Goal: Information Seeking & Learning: Learn about a topic

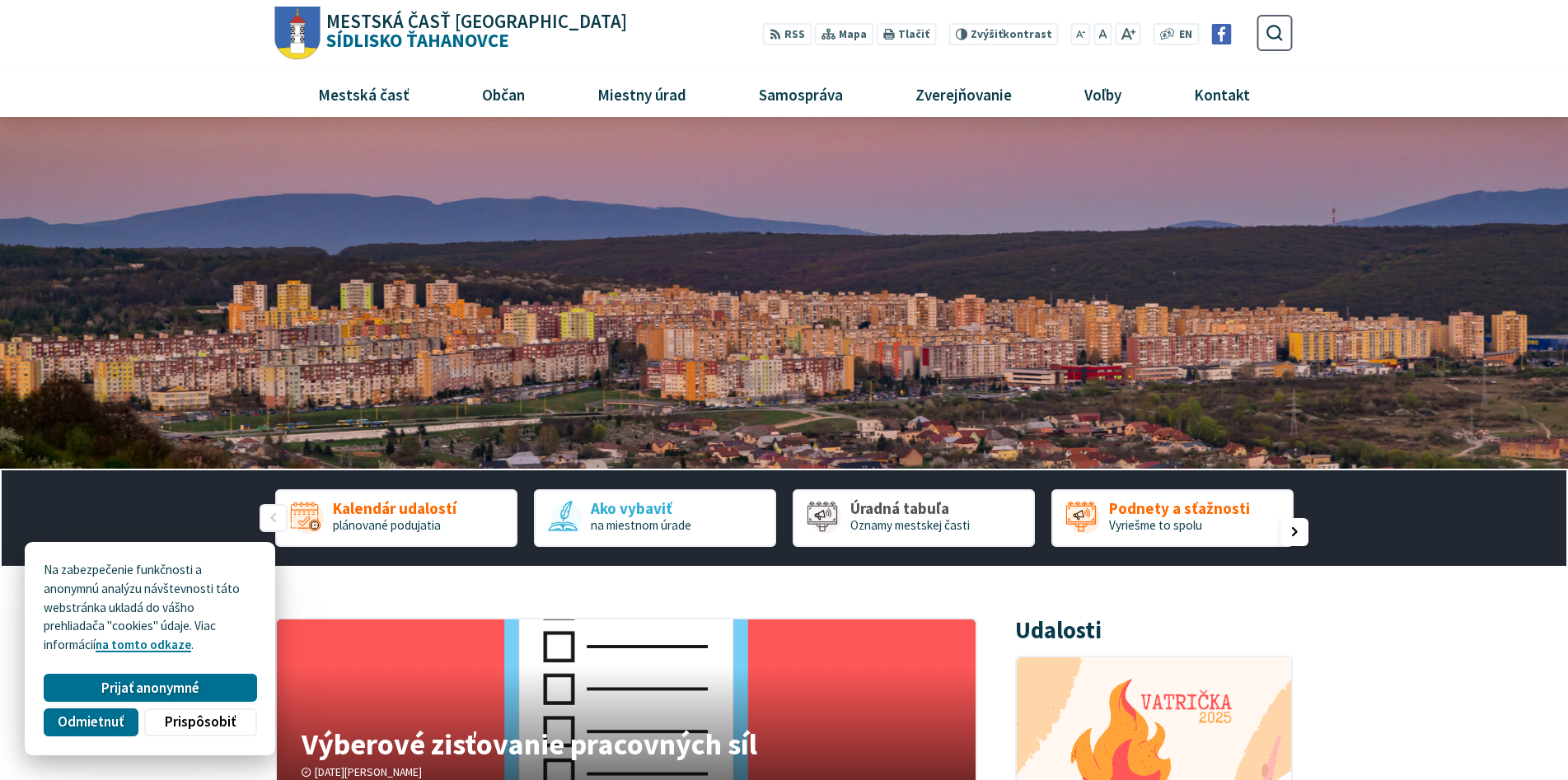
click at [1299, 523] on div "Nasledujúci slajd" at bounding box center [1293, 532] width 28 height 28
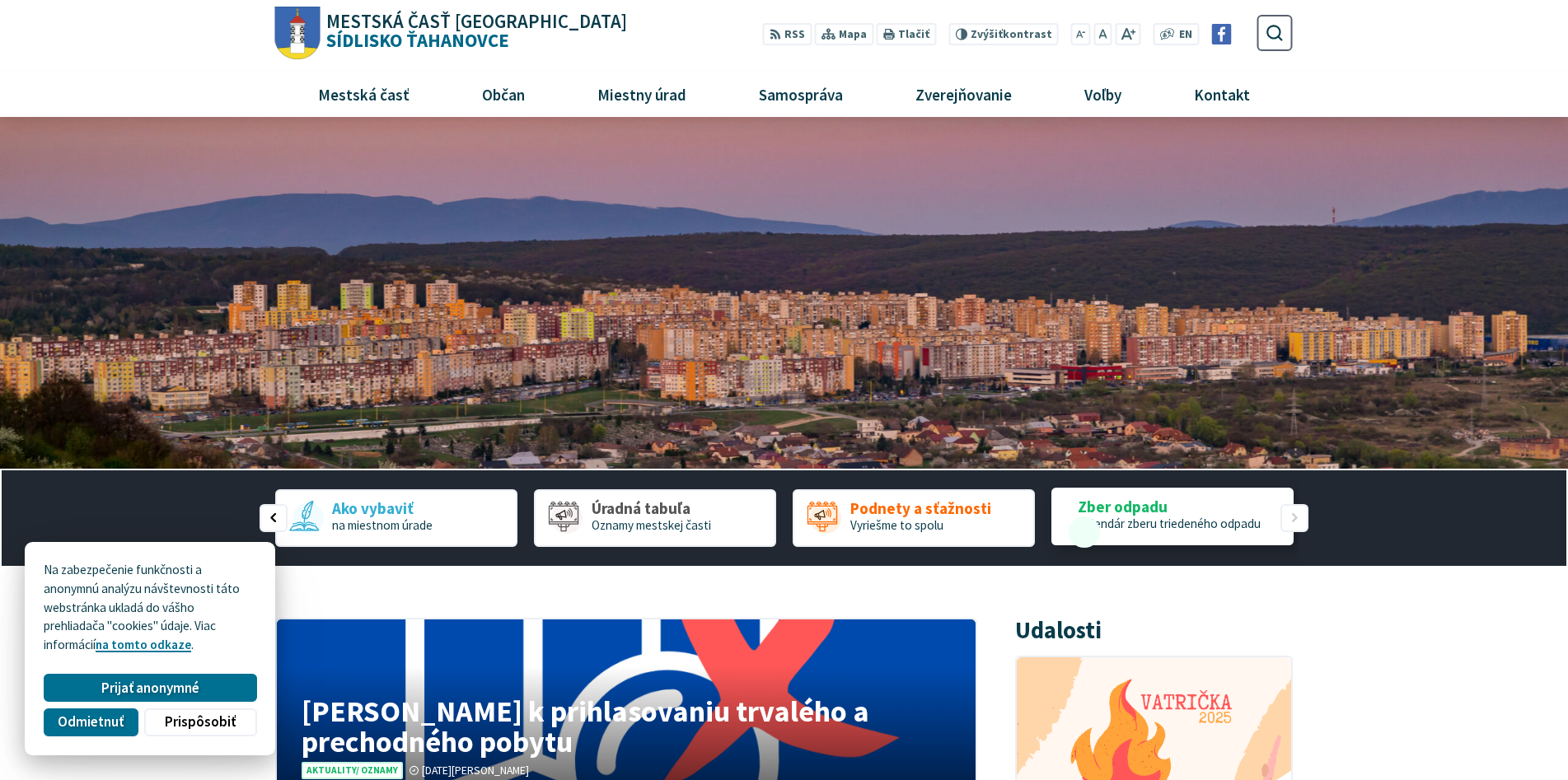
click at [1292, 515] on div "Kalendár udalostí plánované podujatia Ako vybaviť na miestnom úrade Úradná tabu…" at bounding box center [784, 518] width 1017 height 95
click at [1299, 523] on div "Nasledujúci slajd" at bounding box center [1293, 532] width 28 height 28
click at [1294, 531] on div "Nasledujúci slajd" at bounding box center [1293, 532] width 28 height 28
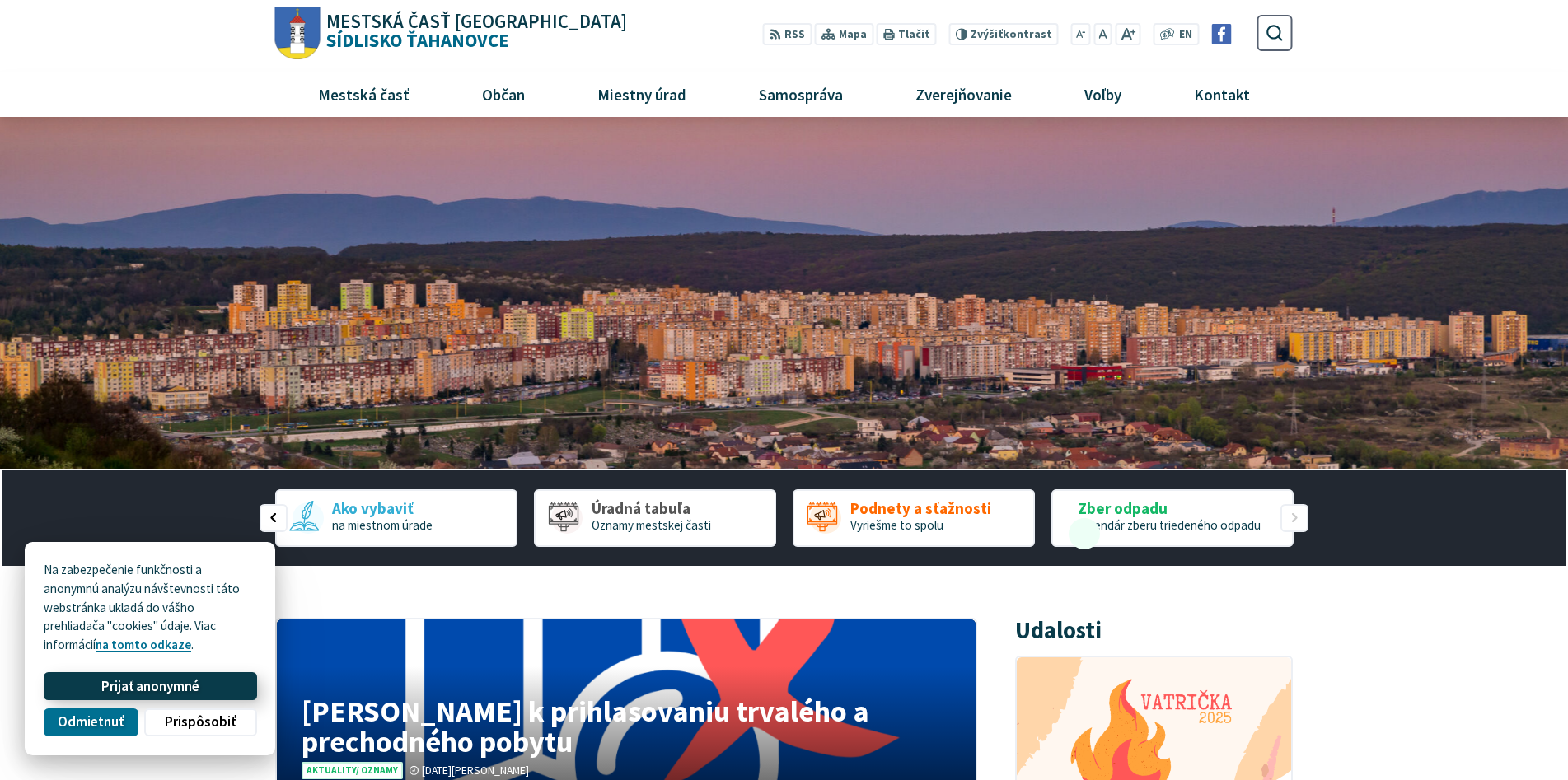
click at [178, 689] on span "Prijať anonymné" at bounding box center [150, 687] width 98 height 17
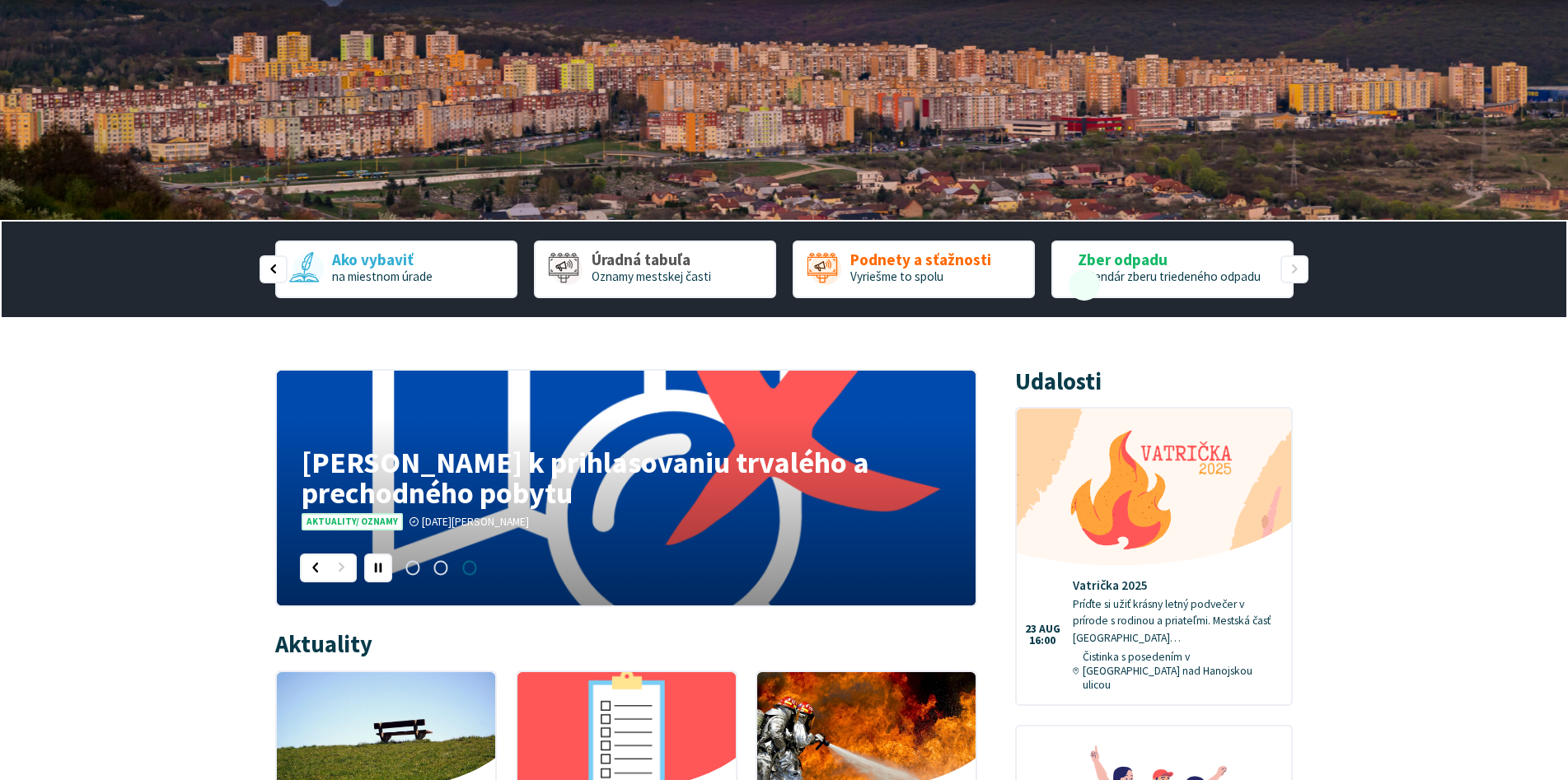
scroll to position [494, 0]
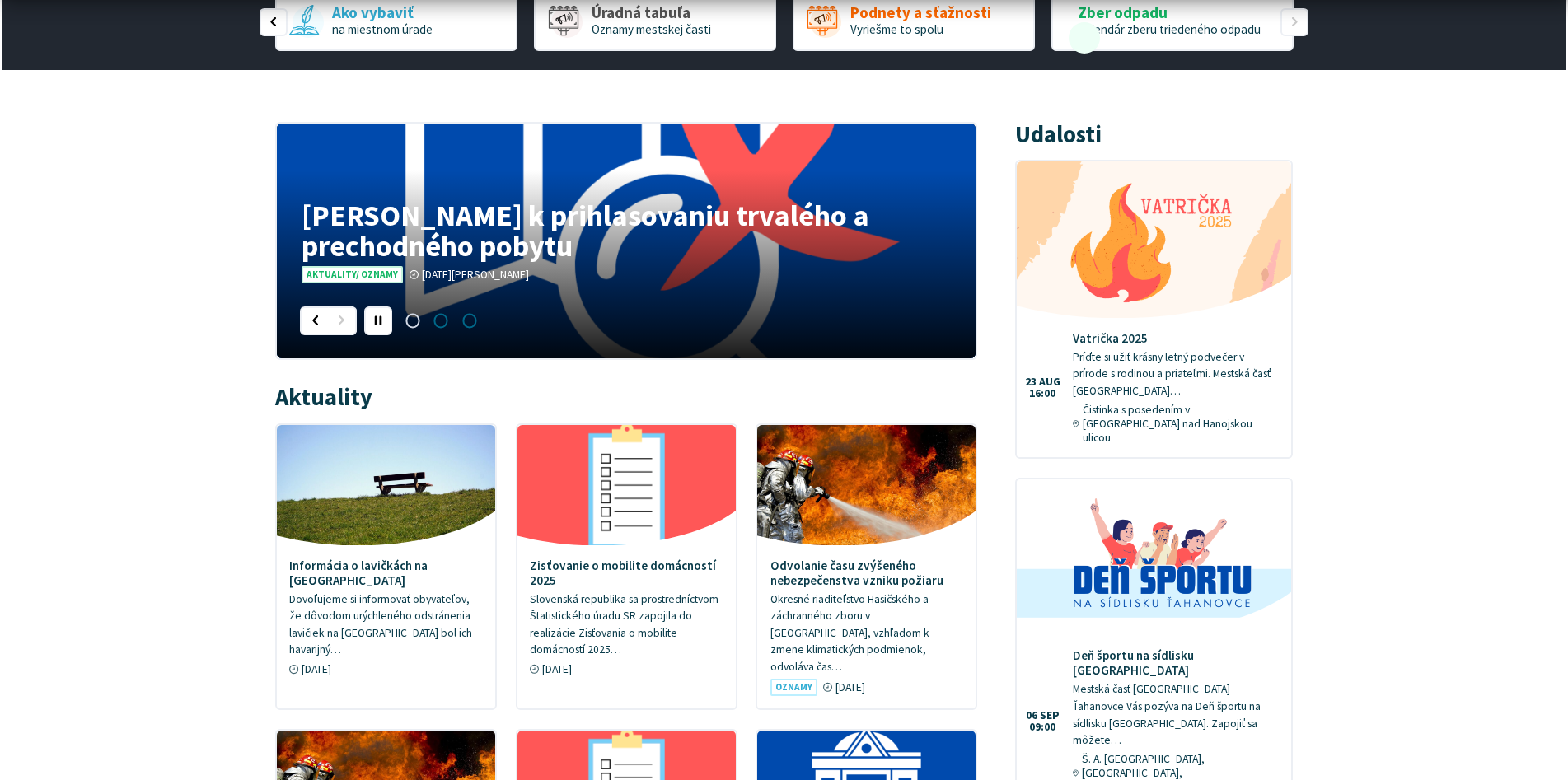
click at [442, 317] on span "Prejsť na slajd 2" at bounding box center [440, 320] width 28 height 28
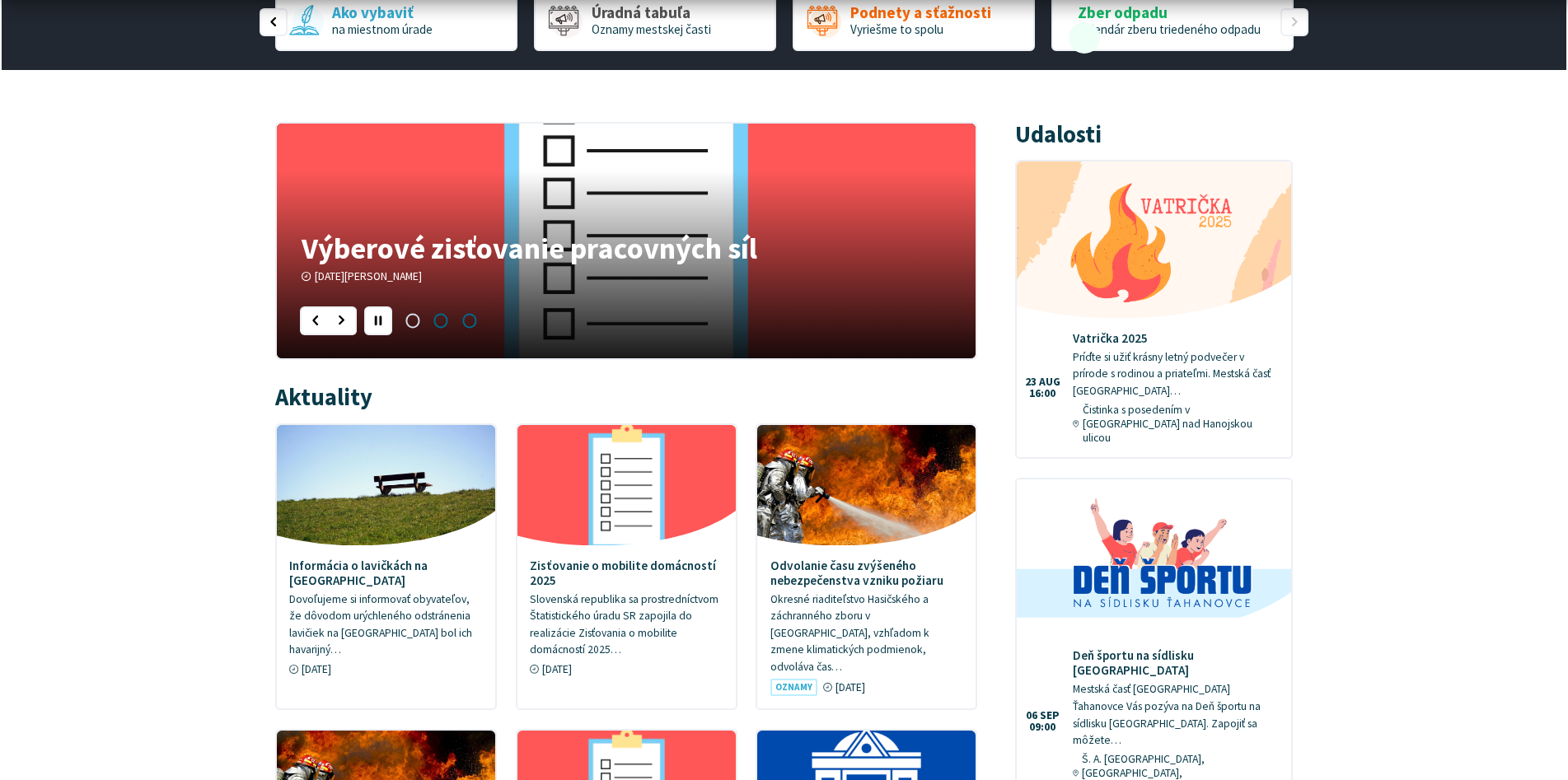
click at [472, 320] on span "Prejsť na slajd 3" at bounding box center [469, 320] width 28 height 28
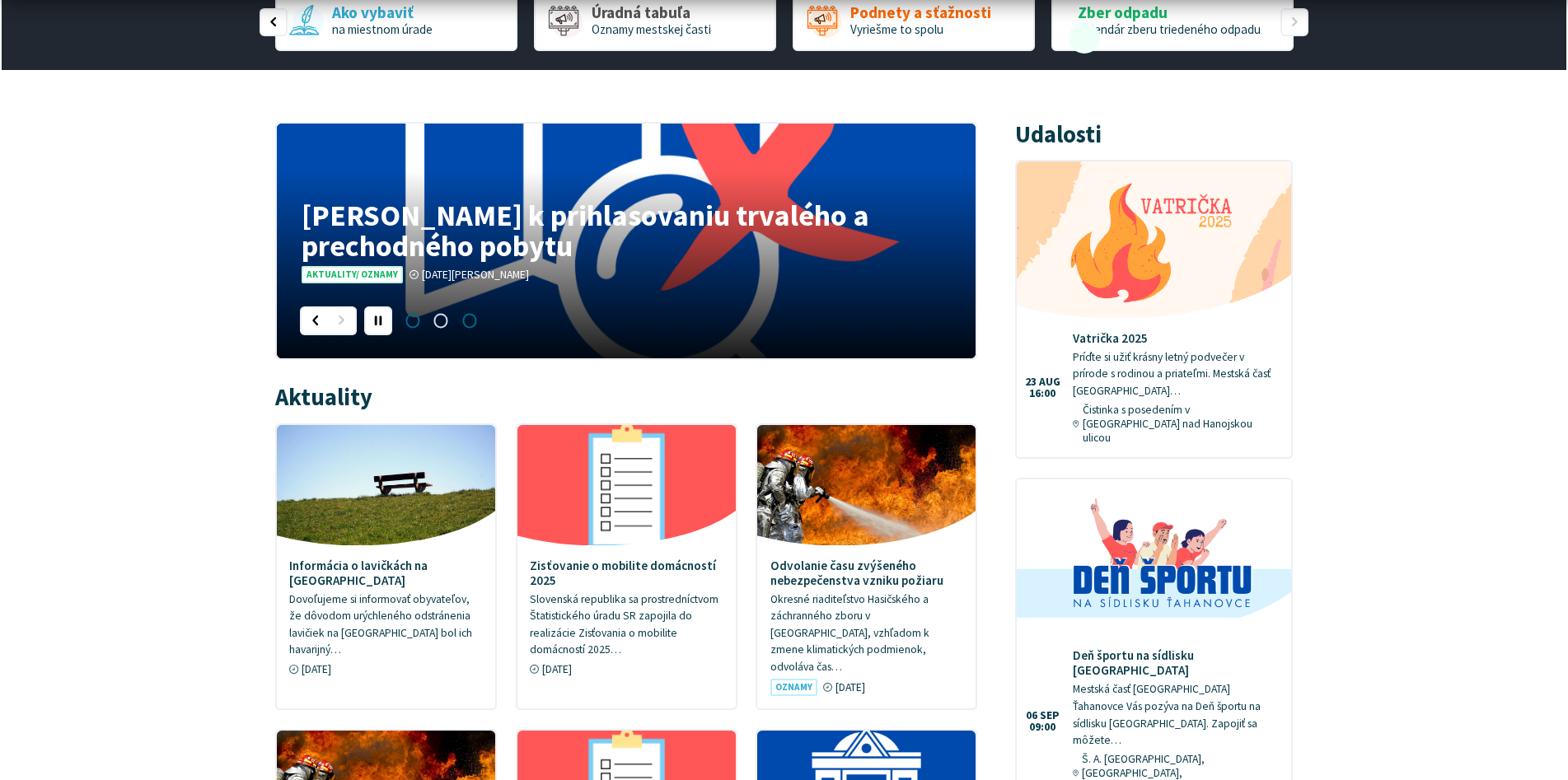
click at [413, 317] on span "Prejsť na slajd 1" at bounding box center [413, 320] width 28 height 28
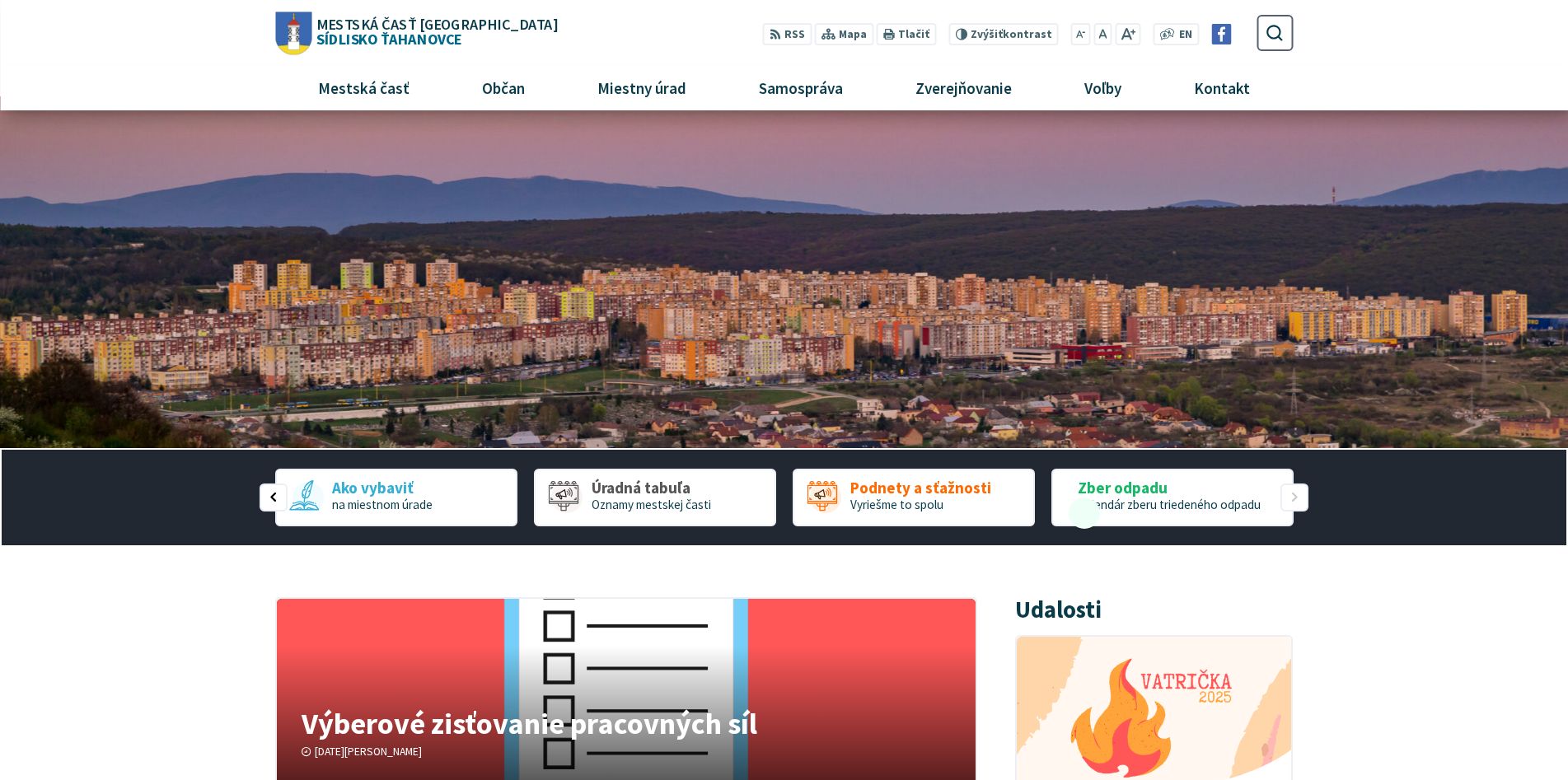
scroll to position [0, 0]
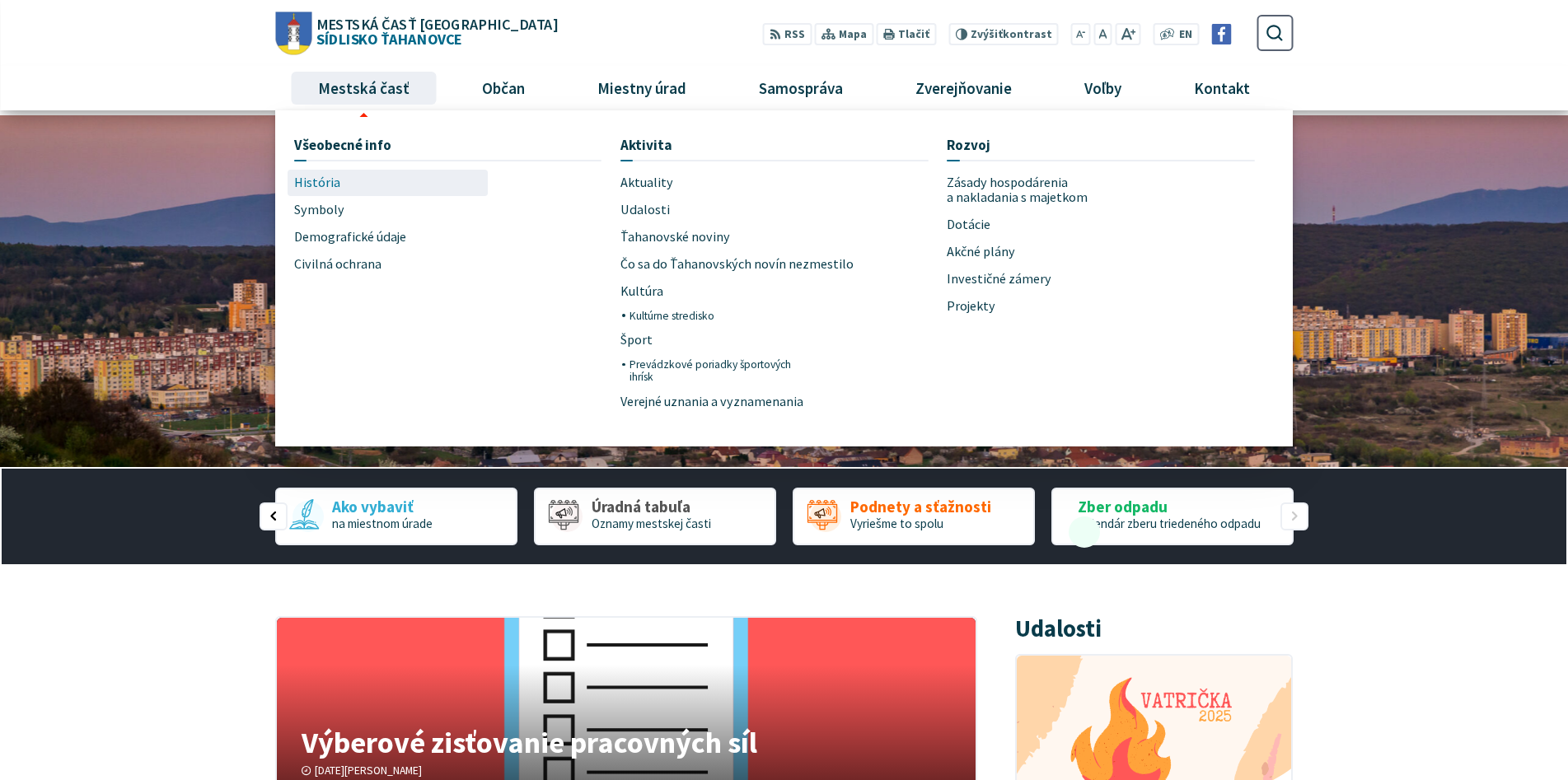
click at [324, 180] on span "História" at bounding box center [317, 183] width 46 height 27
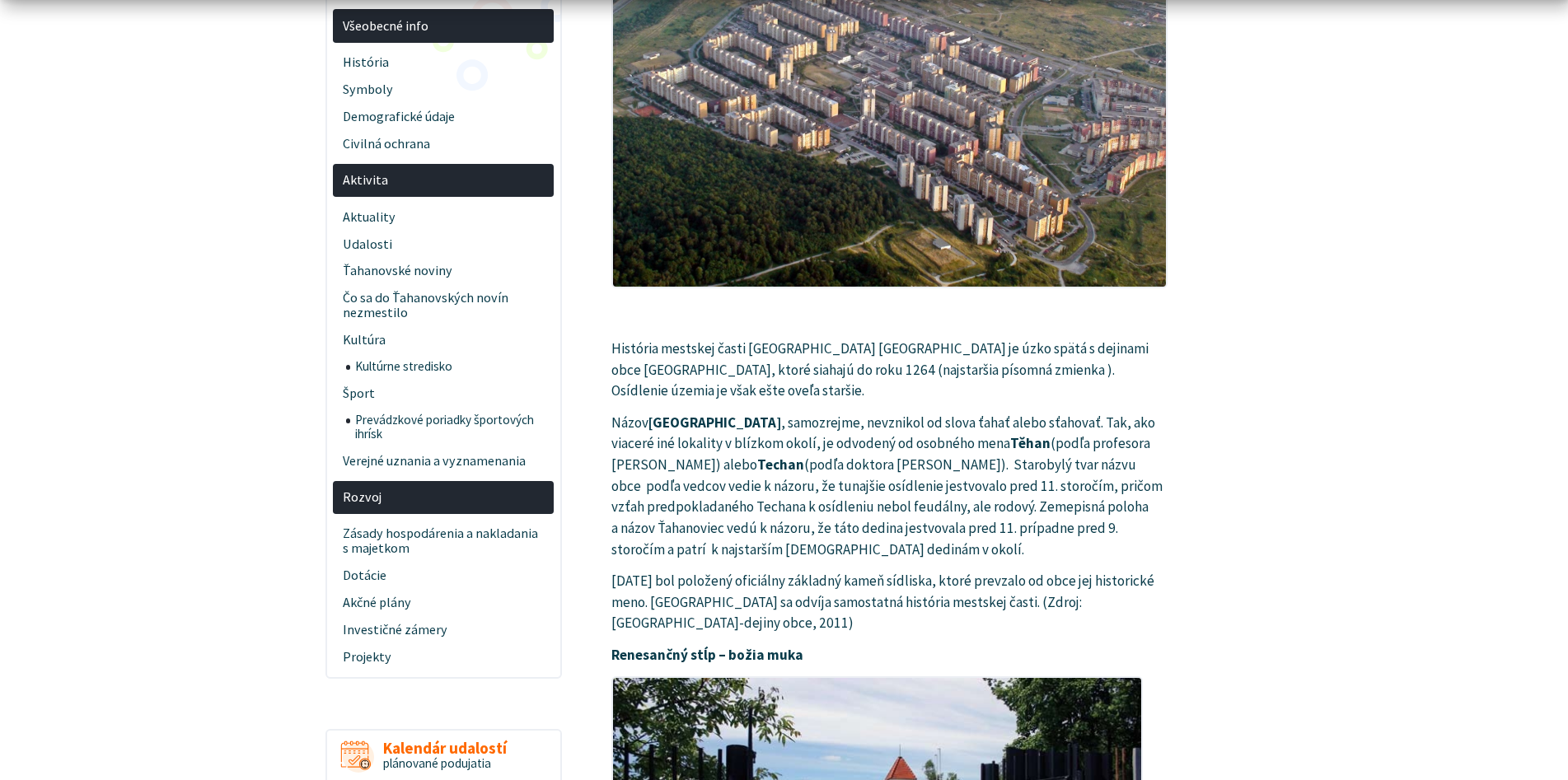
scroll to position [330, 0]
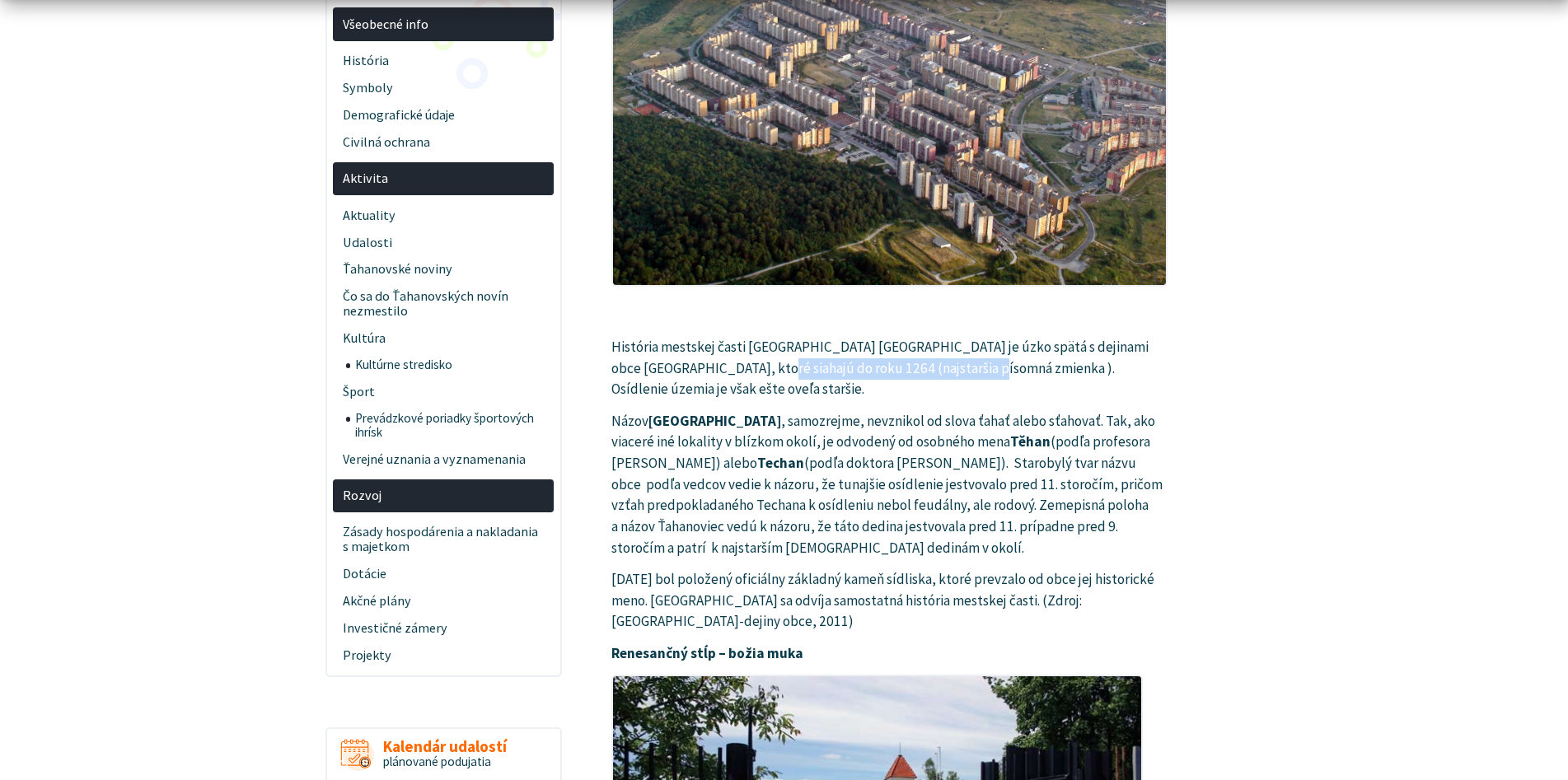
drag, startPoint x: 736, startPoint y: 369, endPoint x: 958, endPoint y: 374, distance: 222.1
click at [958, 374] on p "História mestskej časti Košice-Sídlisko Ťahanovce je úzko spätá s dejinami obce…" at bounding box center [889, 368] width 556 height 63
drag, startPoint x: 986, startPoint y: 375, endPoint x: 1014, endPoint y: 374, distance: 28.0
click at [987, 375] on p "História mestskej časti Košice-Sídlisko Ťahanovce je úzko spätá s dejinami obce…" at bounding box center [889, 368] width 556 height 63
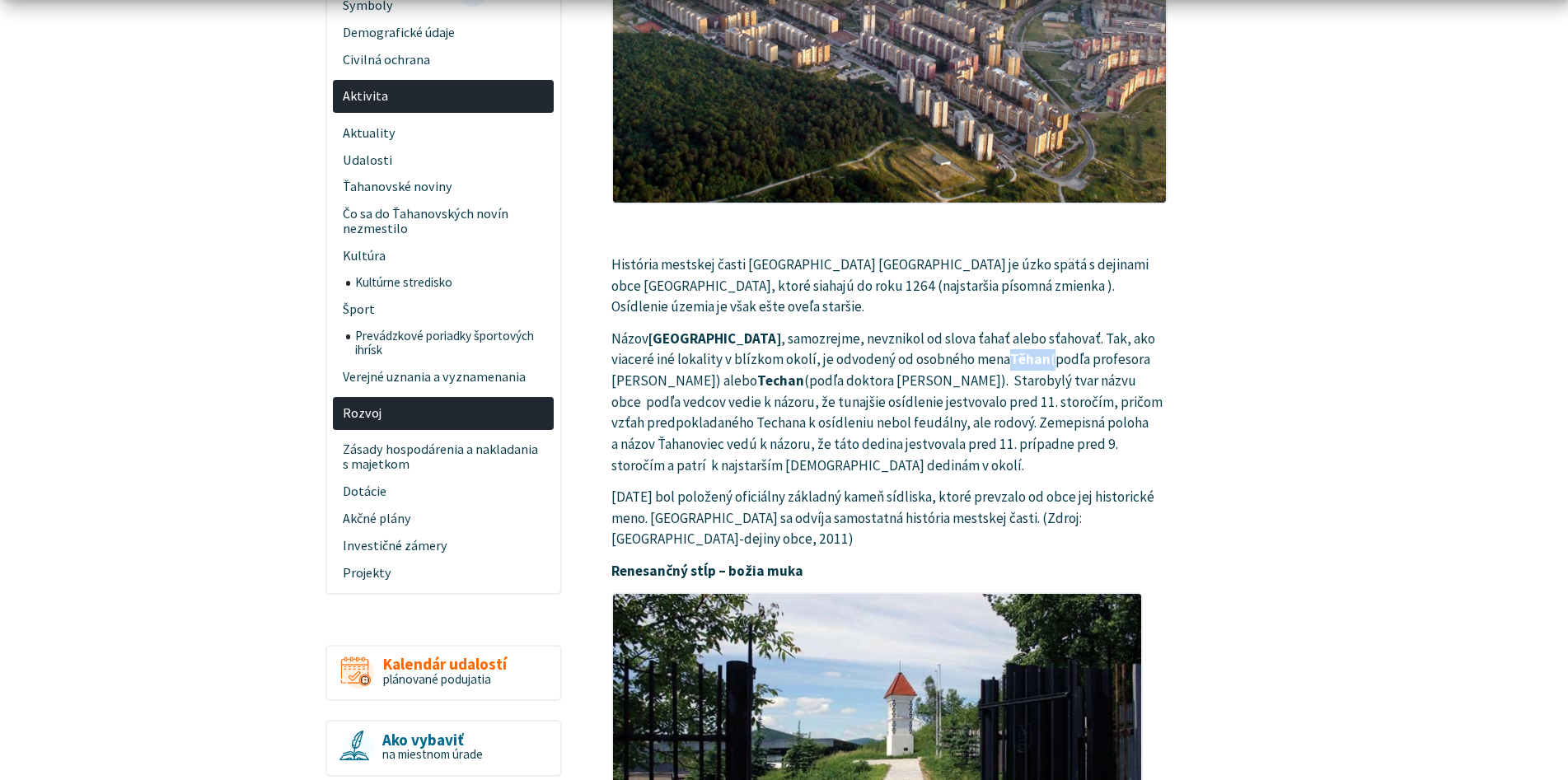
drag, startPoint x: 937, startPoint y: 356, endPoint x: 986, endPoint y: 356, distance: 49.0
click at [986, 356] on p "Názov Ťahanovce , samozrejme, nevznikol od slova ťahať alebo sťahovať. Tak, ako…" at bounding box center [889, 402] width 556 height 147
click at [1016, 356] on p "Názov Ťahanovce , samozrejme, nevznikol od slova ťahať alebo sťahovať. Tak, ako…" at bounding box center [889, 402] width 556 height 147
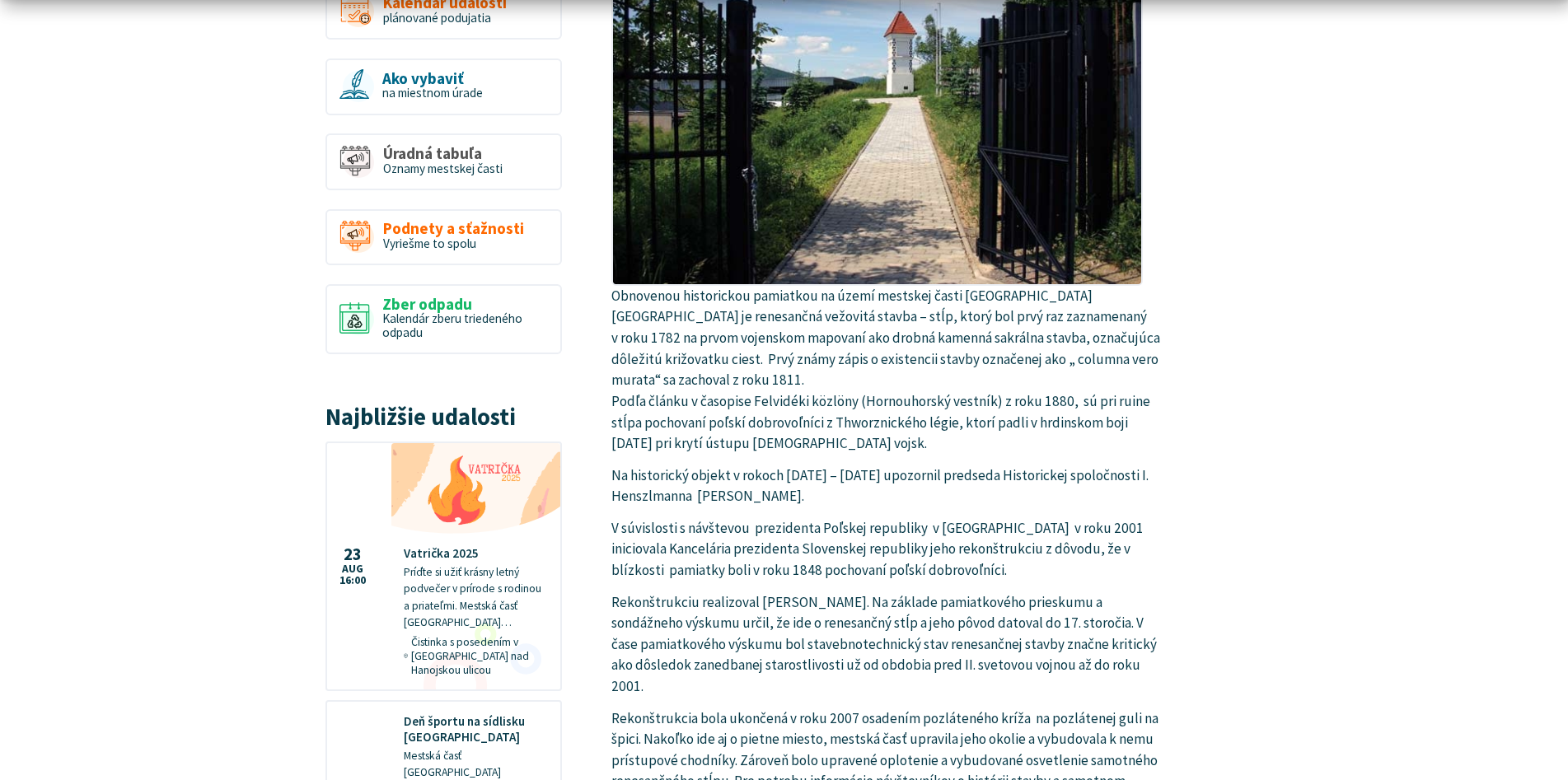
scroll to position [1154, 0]
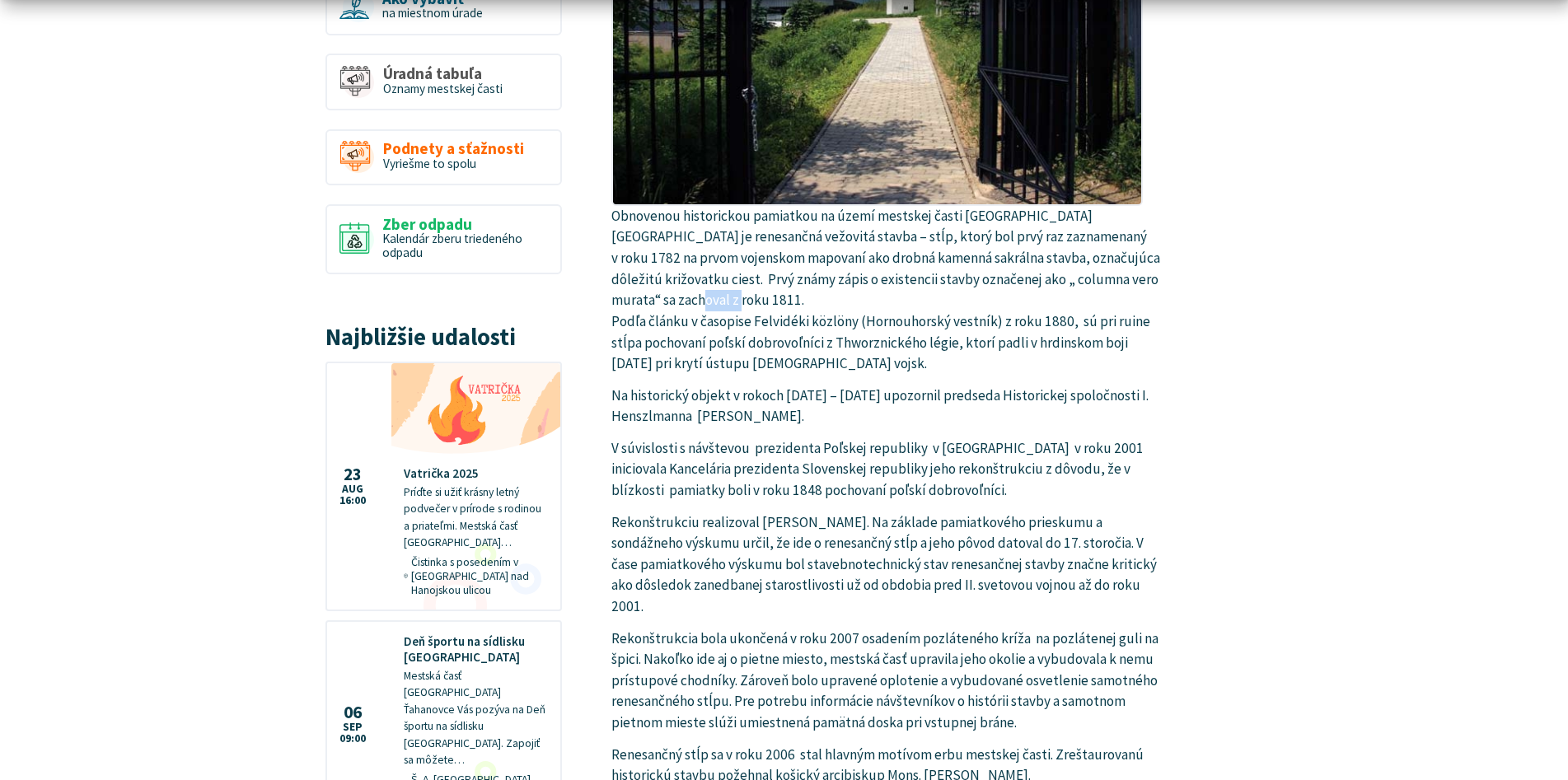
drag, startPoint x: 672, startPoint y: 298, endPoint x: 710, endPoint y: 298, distance: 38.0
click at [699, 298] on p "Obnovenou historickou pamiatkou na území mestskej časti Košice-Sídlisko Ťahanov…" at bounding box center [889, 132] width 556 height 484
click at [710, 298] on p "Obnovenou historickou pamiatkou na území mestskej časti Košice-Sídlisko Ťahanov…" at bounding box center [889, 132] width 556 height 484
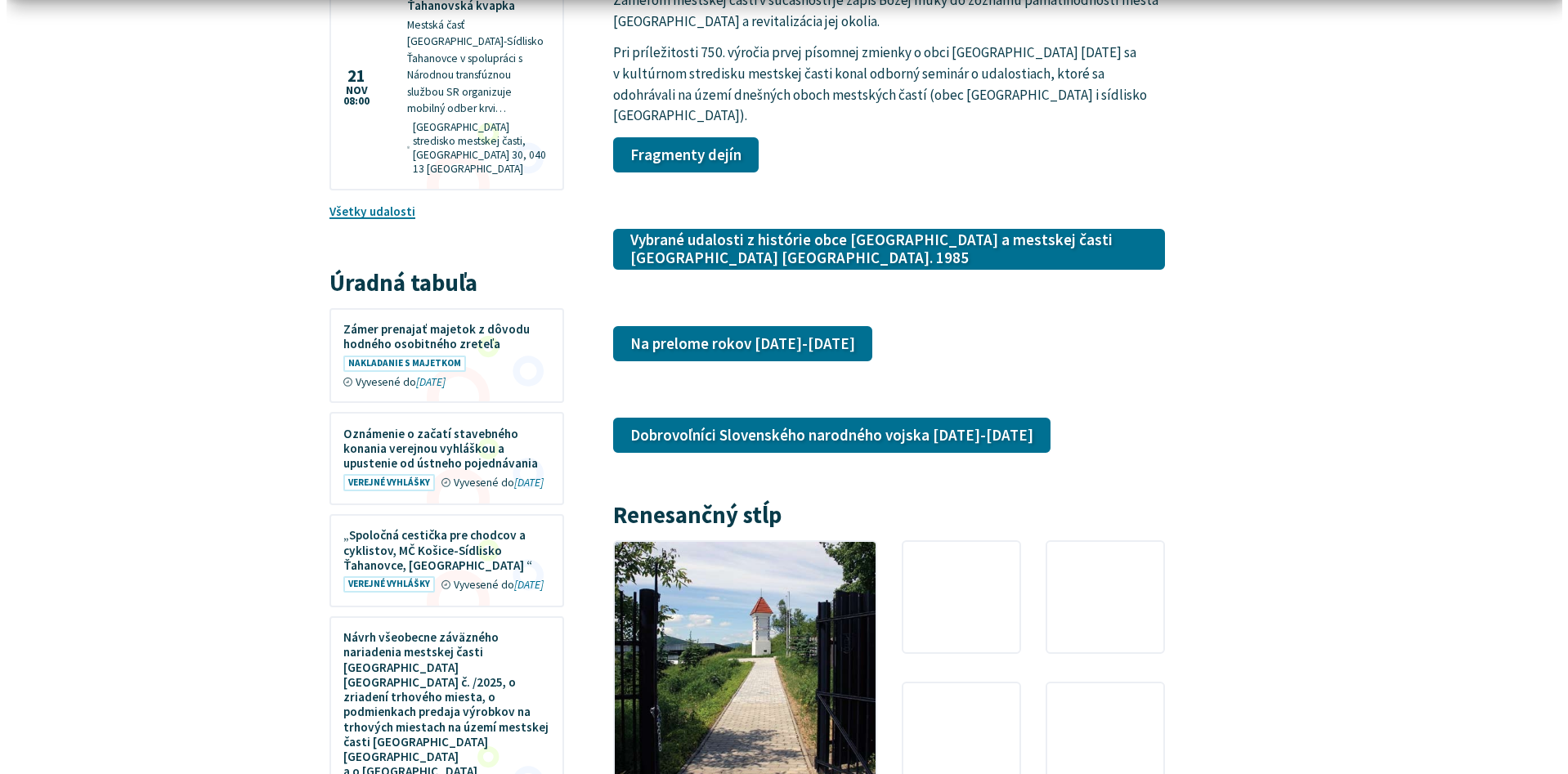
scroll to position [2453, 0]
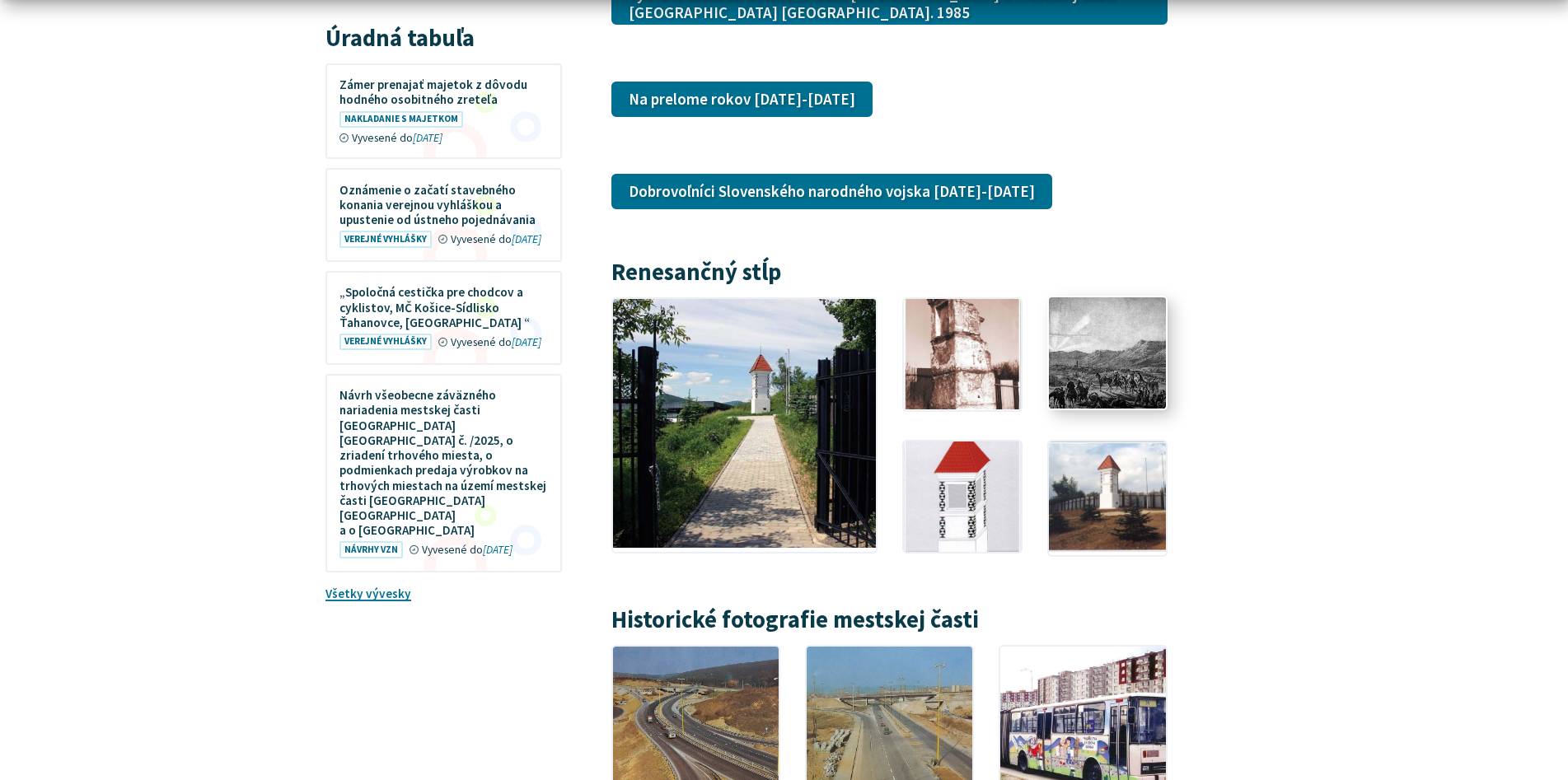
click at [1137, 355] on img at bounding box center [1107, 352] width 128 height 122
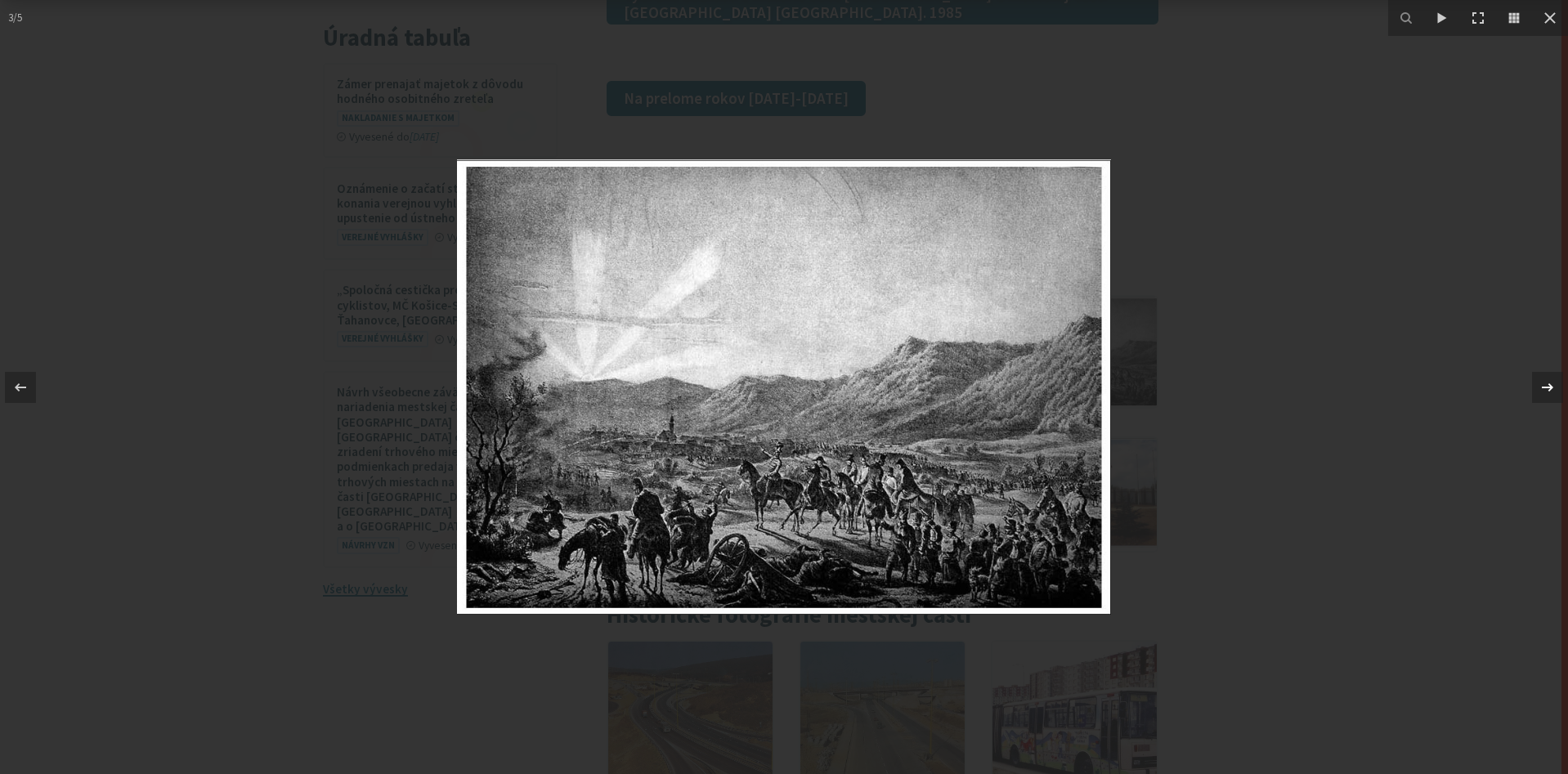
click at [1547, 389] on icon at bounding box center [1548, 388] width 20 height 20
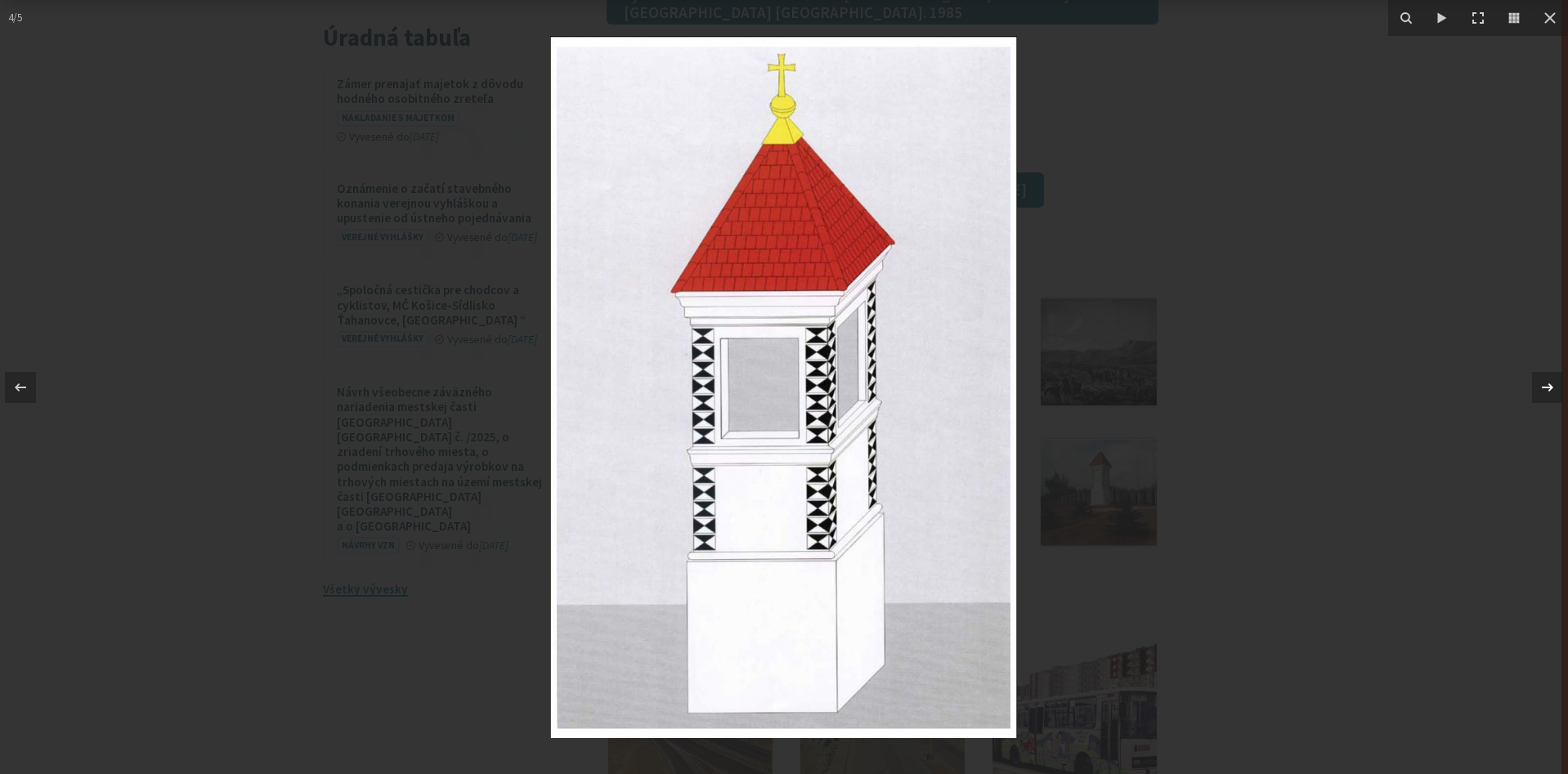
click at [1547, 389] on icon at bounding box center [1548, 388] width 20 height 20
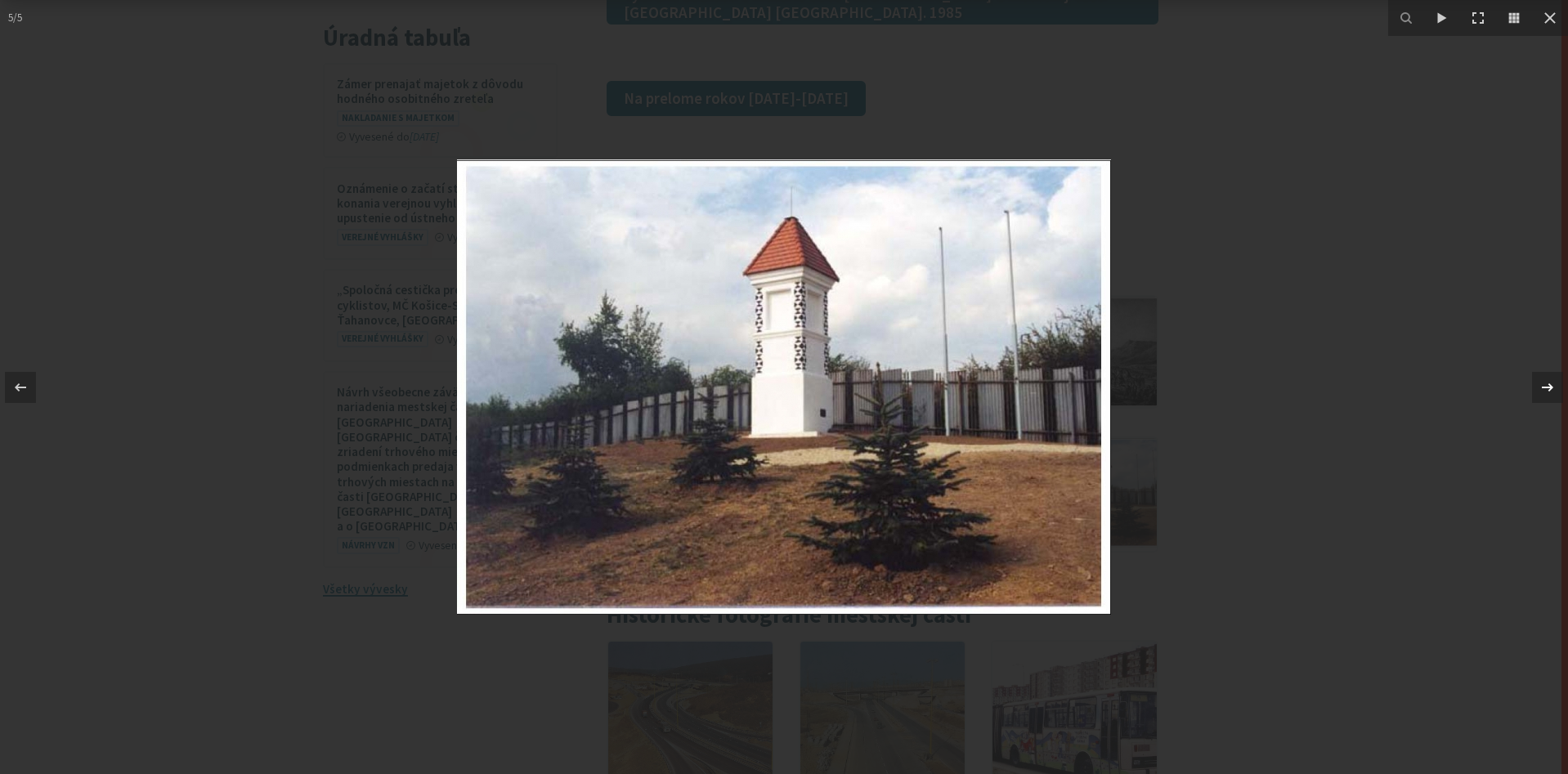
click at [1545, 389] on icon at bounding box center [1548, 388] width 20 height 20
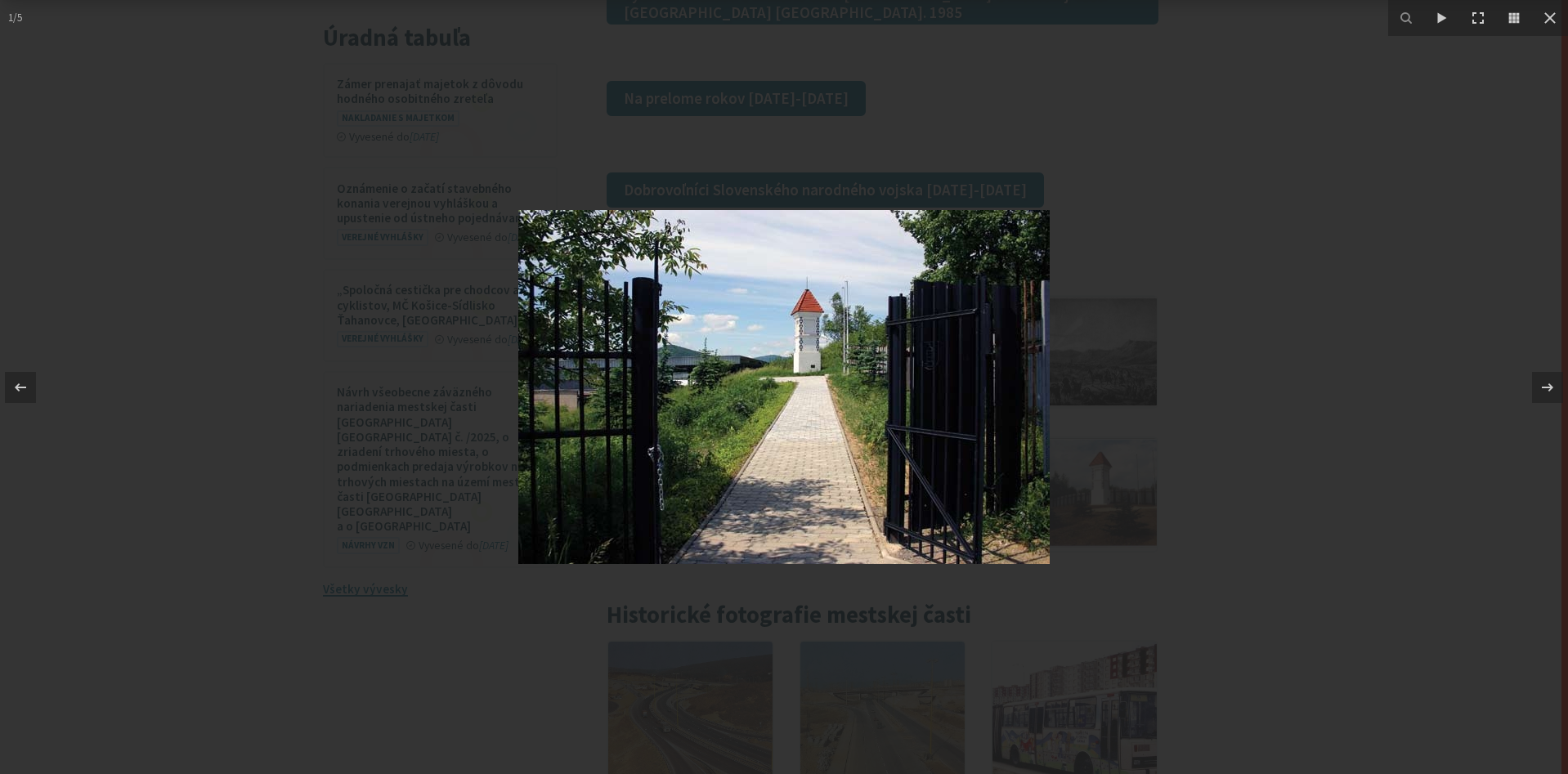
click at [1303, 356] on div at bounding box center [784, 387] width 1568 height 774
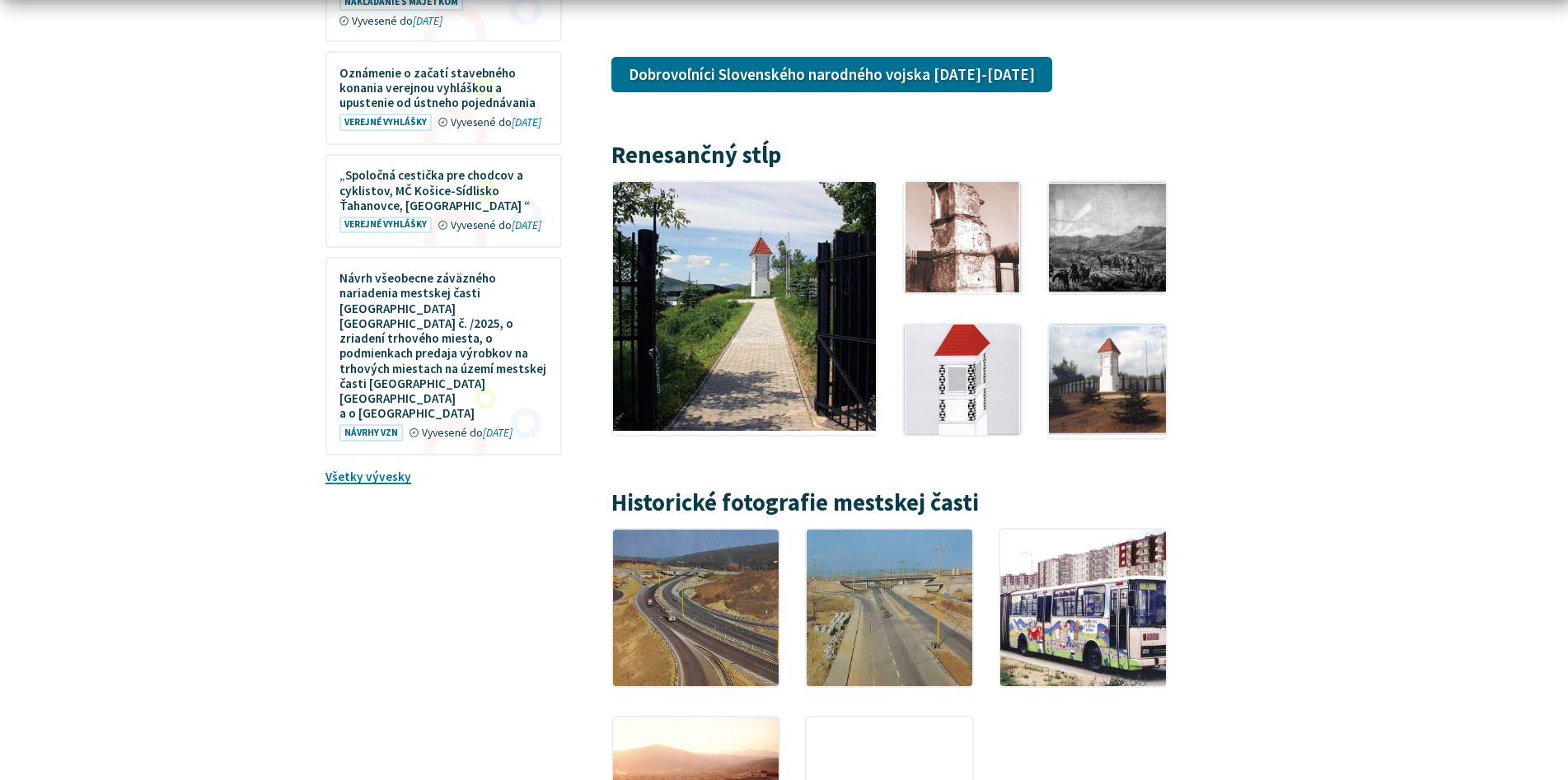
scroll to position [2719, 0]
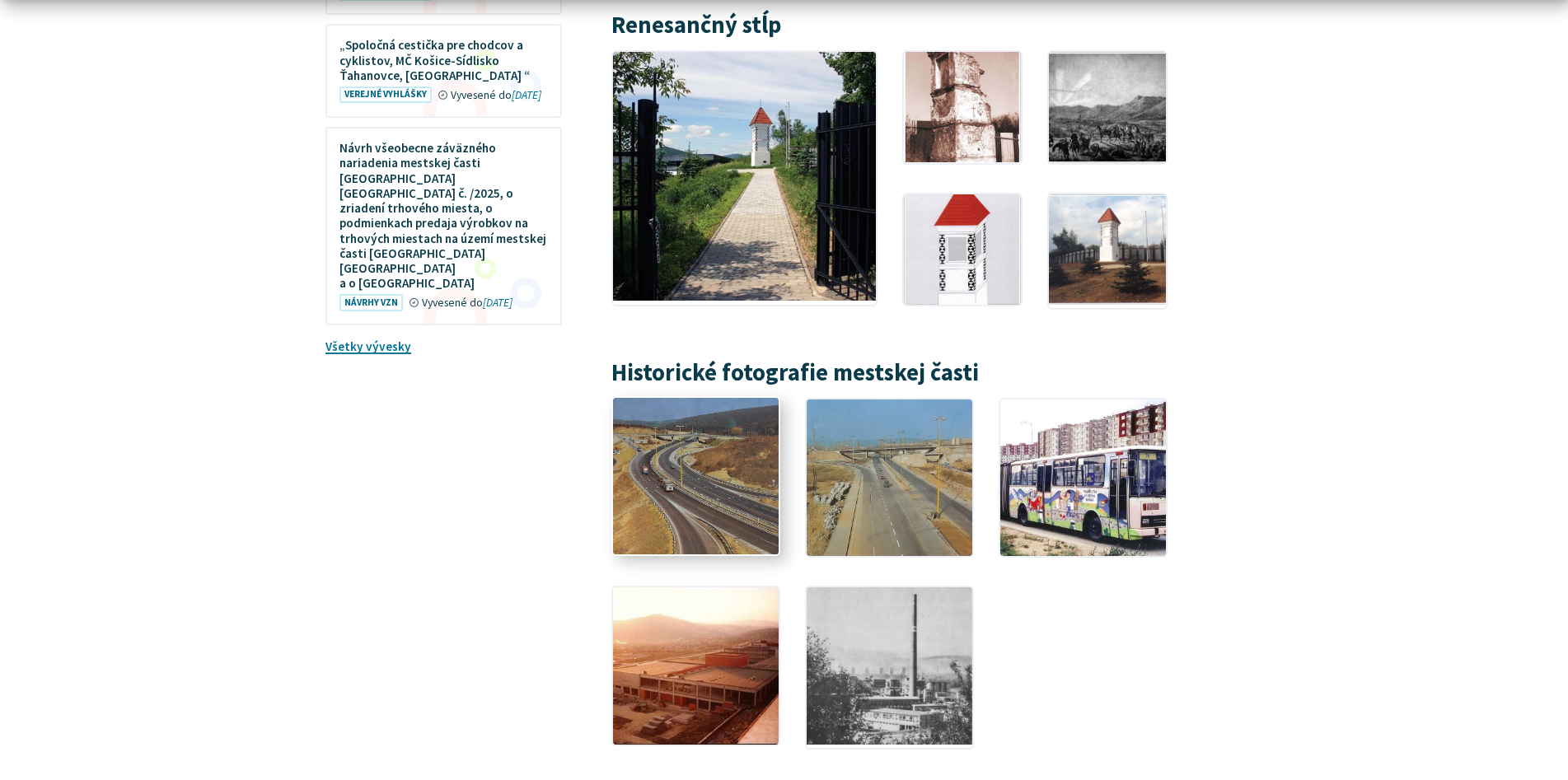
click at [688, 433] on img at bounding box center [696, 476] width 182 height 173
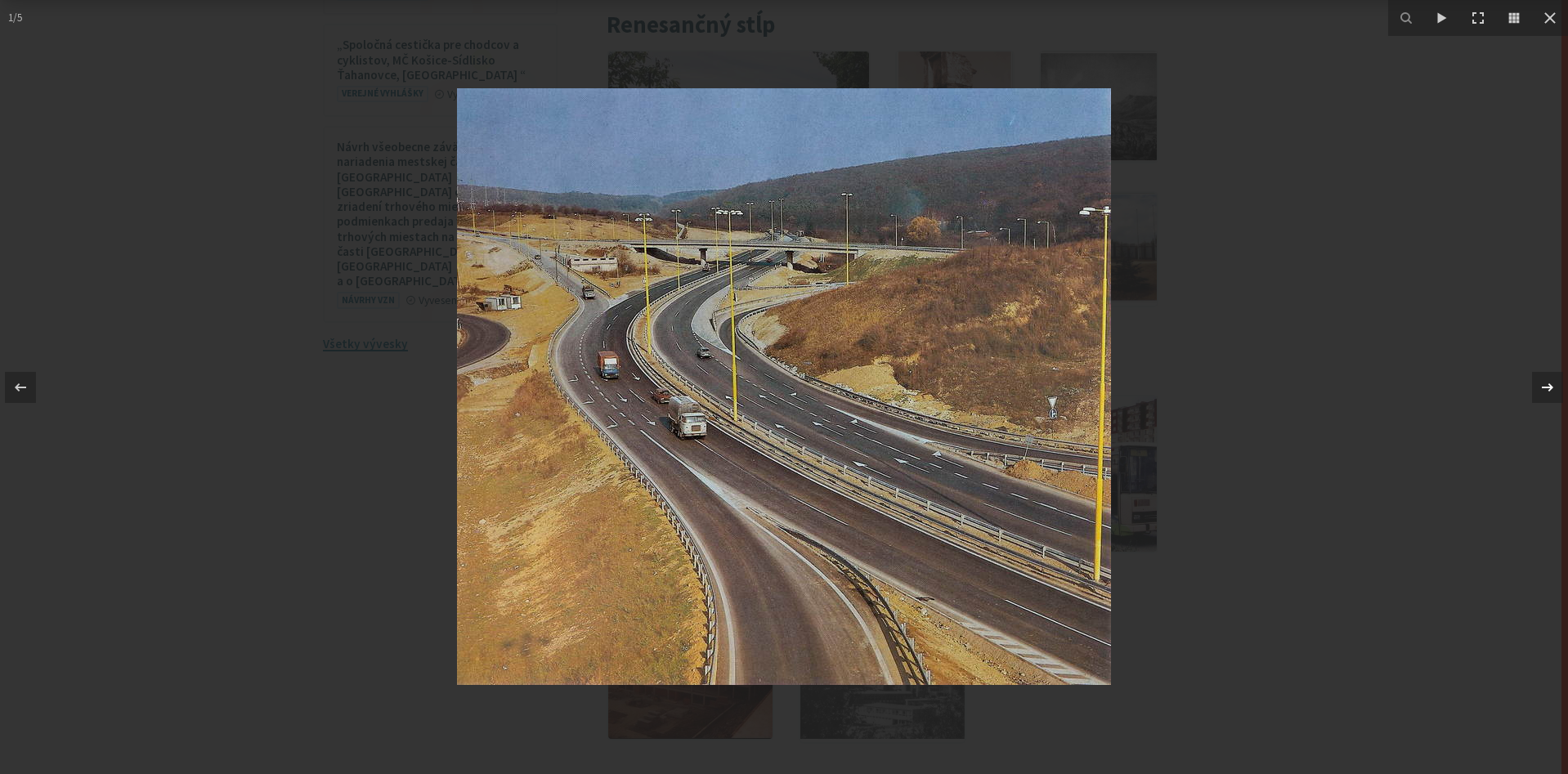
click at [1543, 387] on icon at bounding box center [1547, 386] width 12 height 8
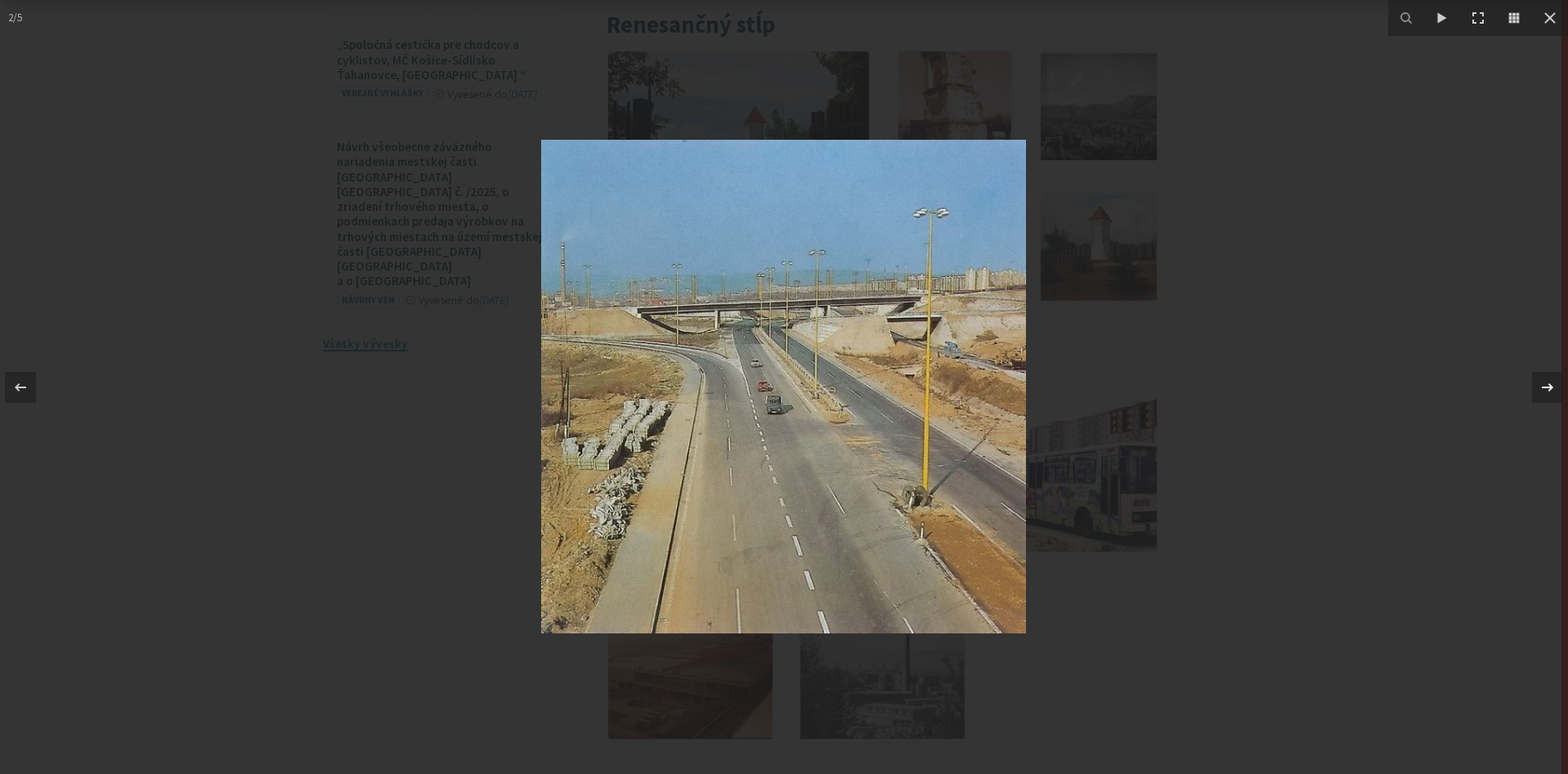
click at [1538, 382] on icon at bounding box center [1548, 388] width 20 height 20
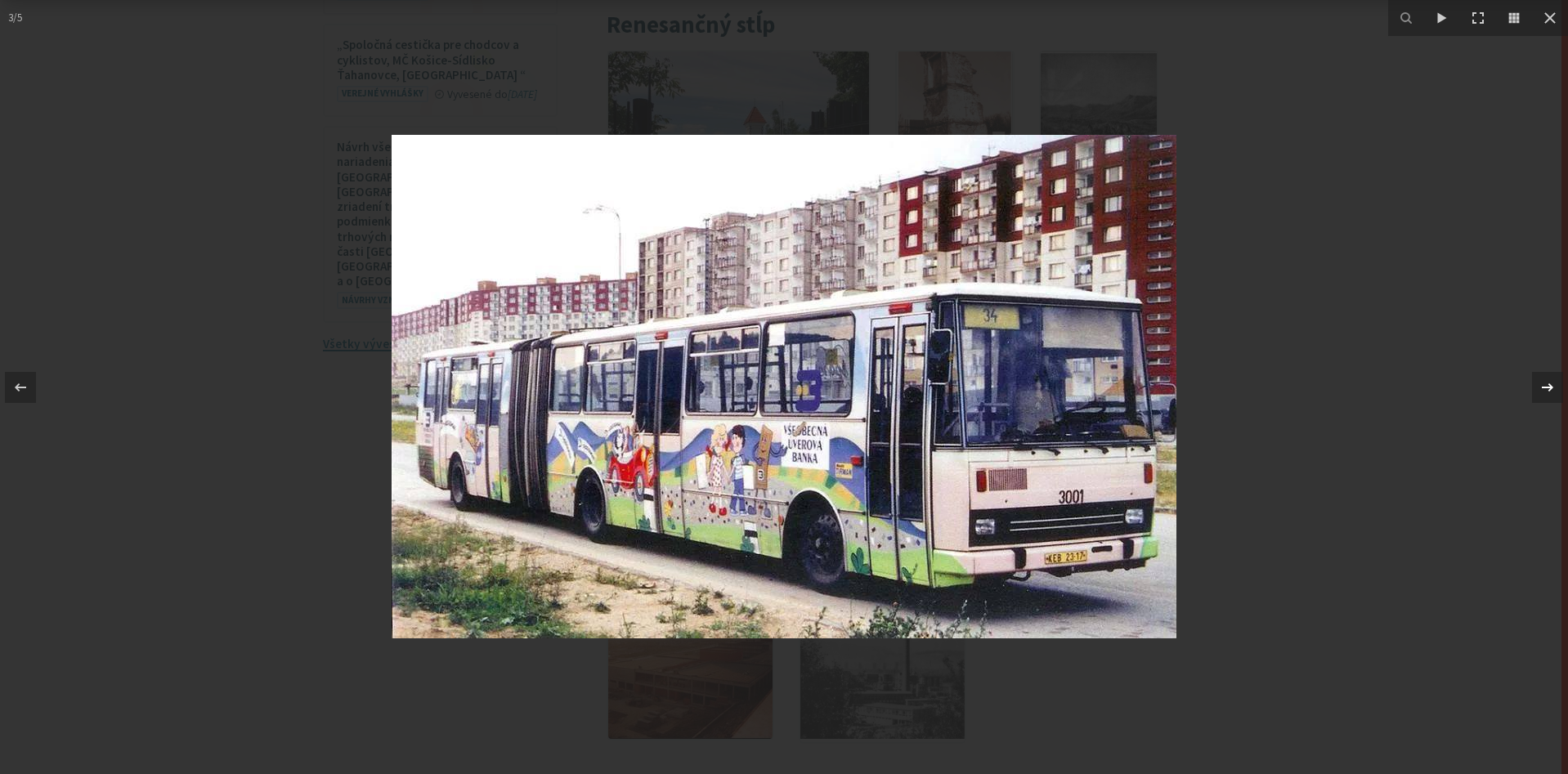
click at [1538, 382] on div "3 / 5" at bounding box center [784, 387] width 1568 height 774
click at [1543, 387] on icon at bounding box center [1547, 386] width 12 height 8
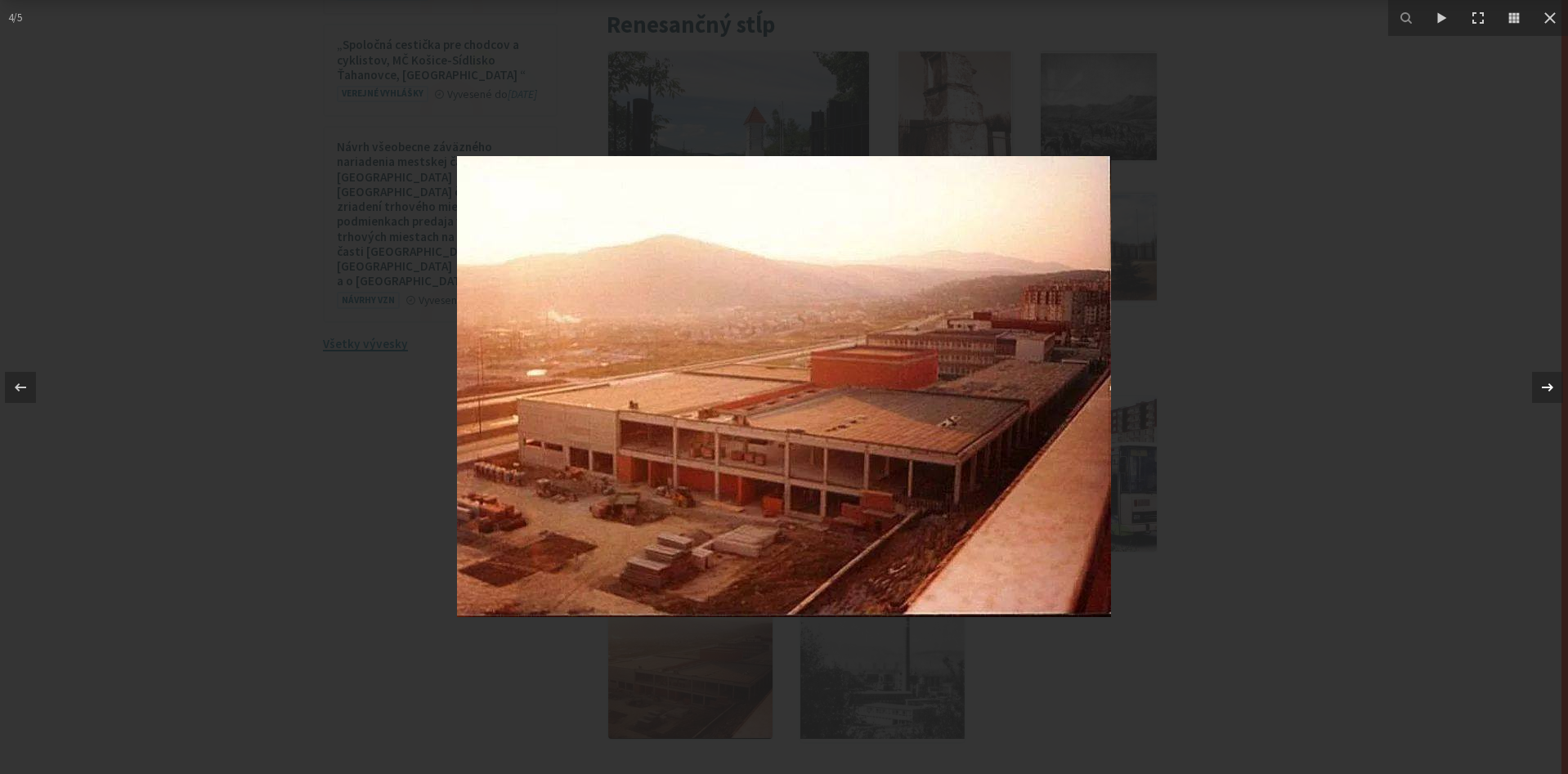
click at [1543, 387] on icon at bounding box center [1547, 386] width 12 height 8
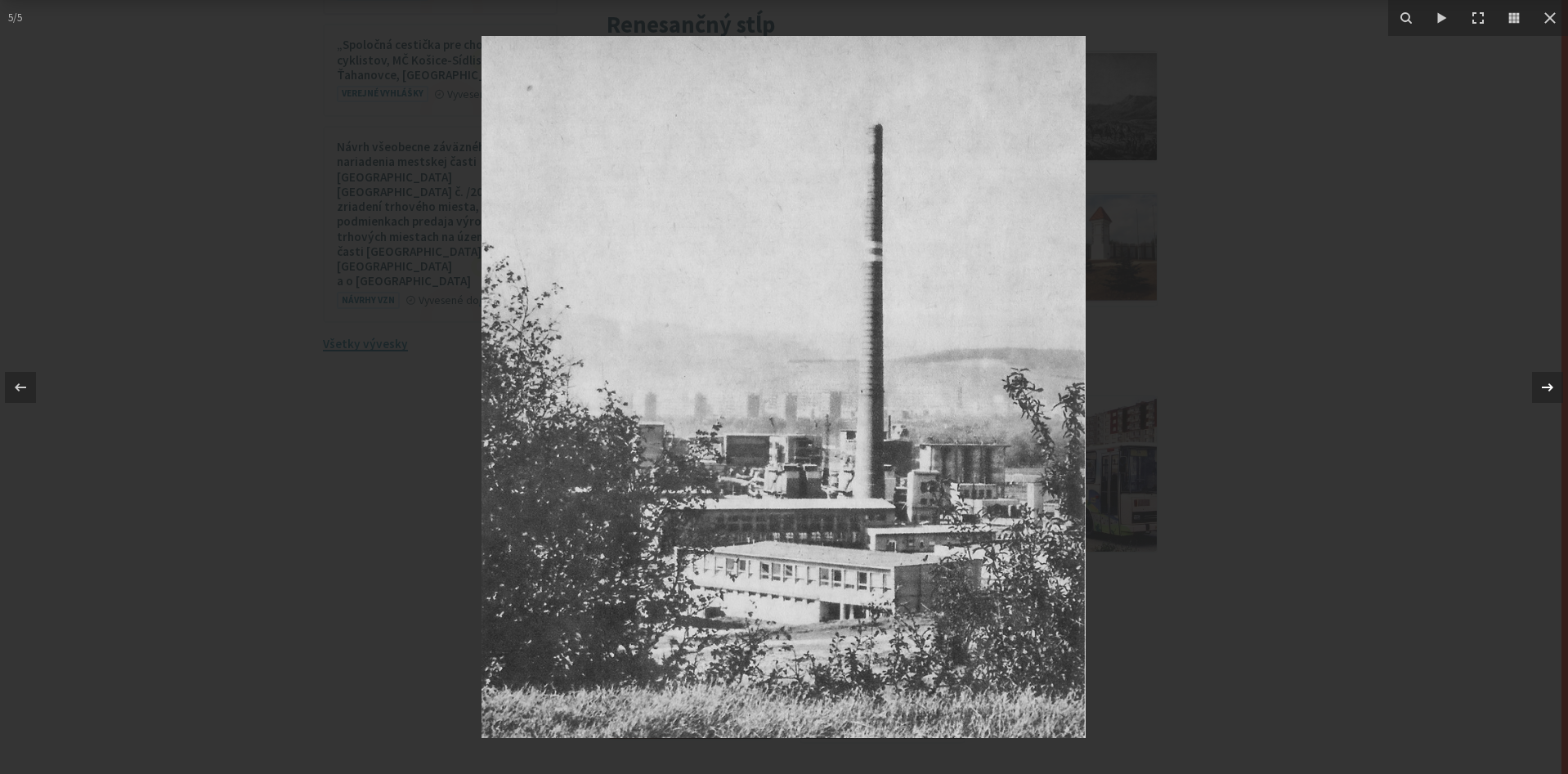
click at [1543, 387] on icon at bounding box center [1547, 386] width 12 height 8
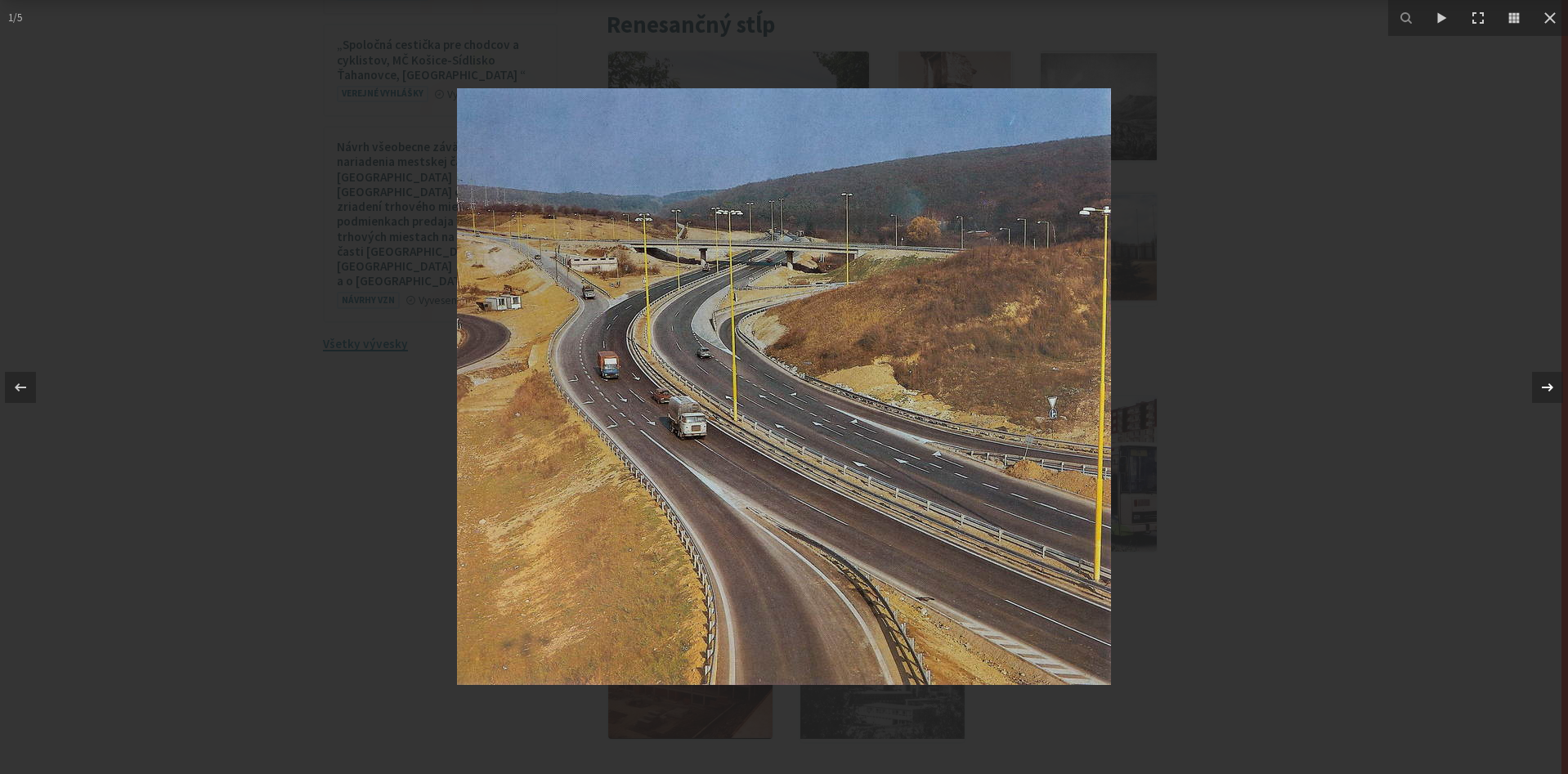
click at [1543, 387] on icon at bounding box center [1547, 386] width 12 height 8
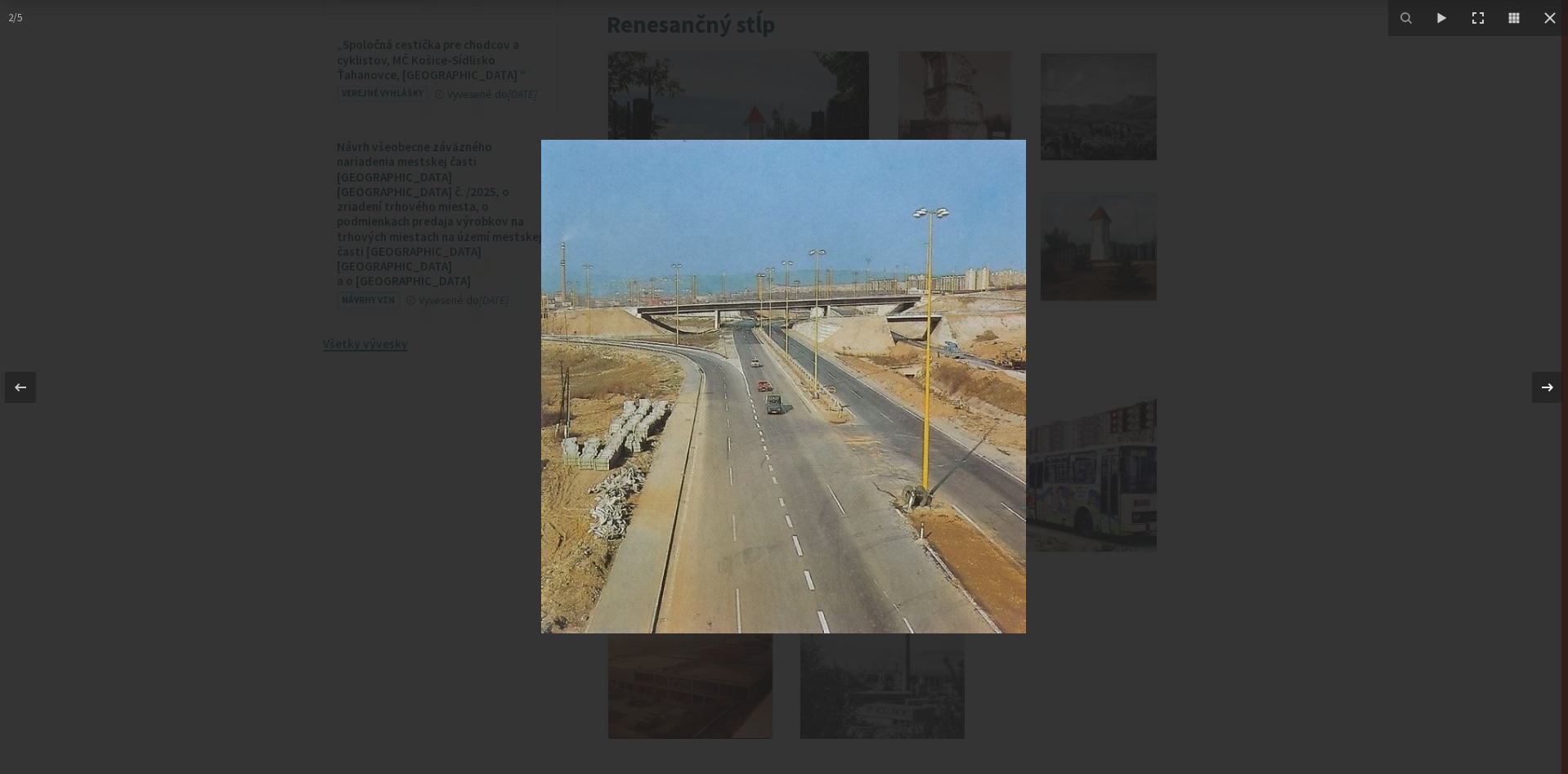
click at [1543, 387] on icon at bounding box center [1547, 386] width 12 height 8
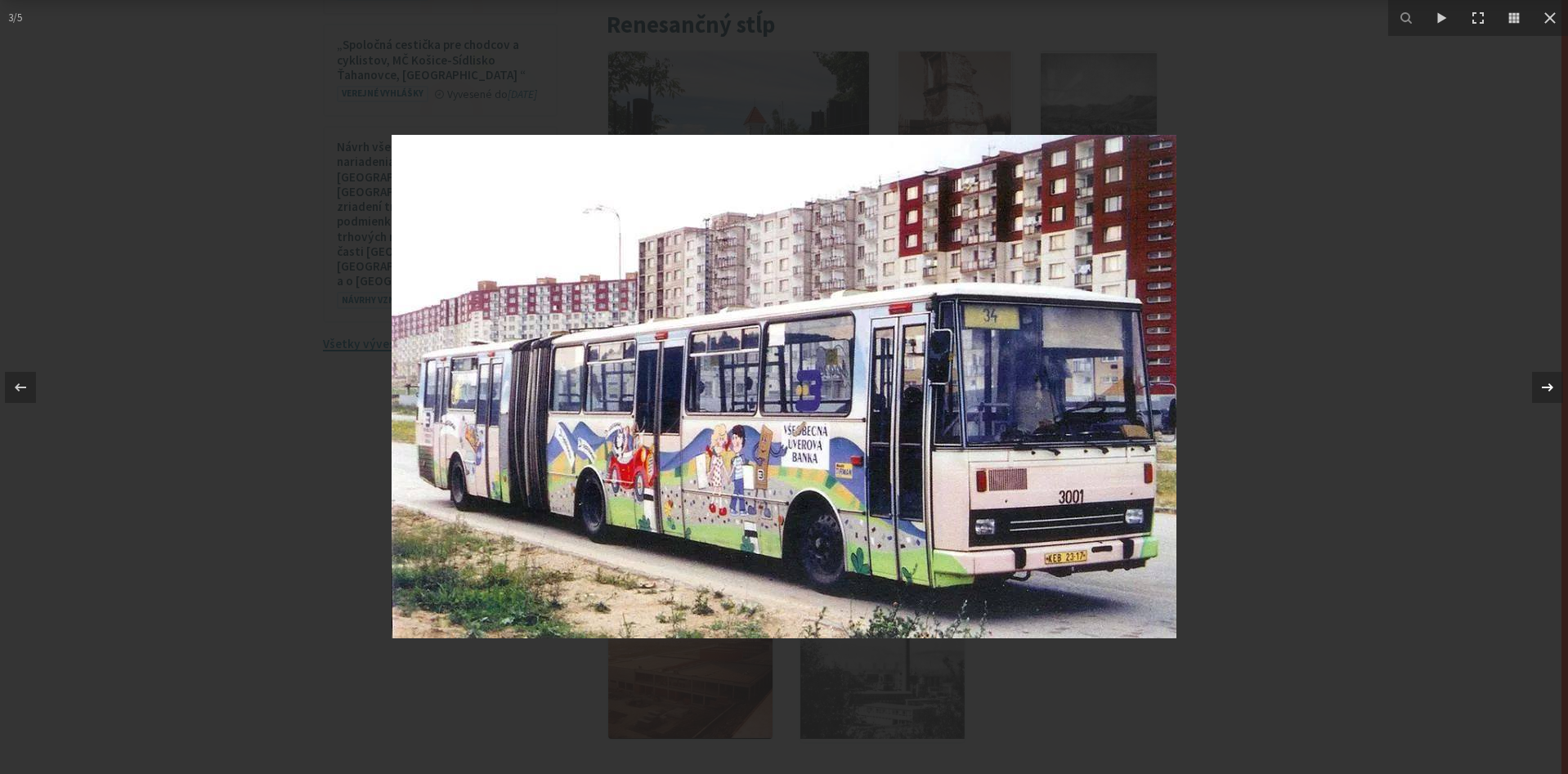
click at [1543, 387] on icon at bounding box center [1547, 386] width 12 height 8
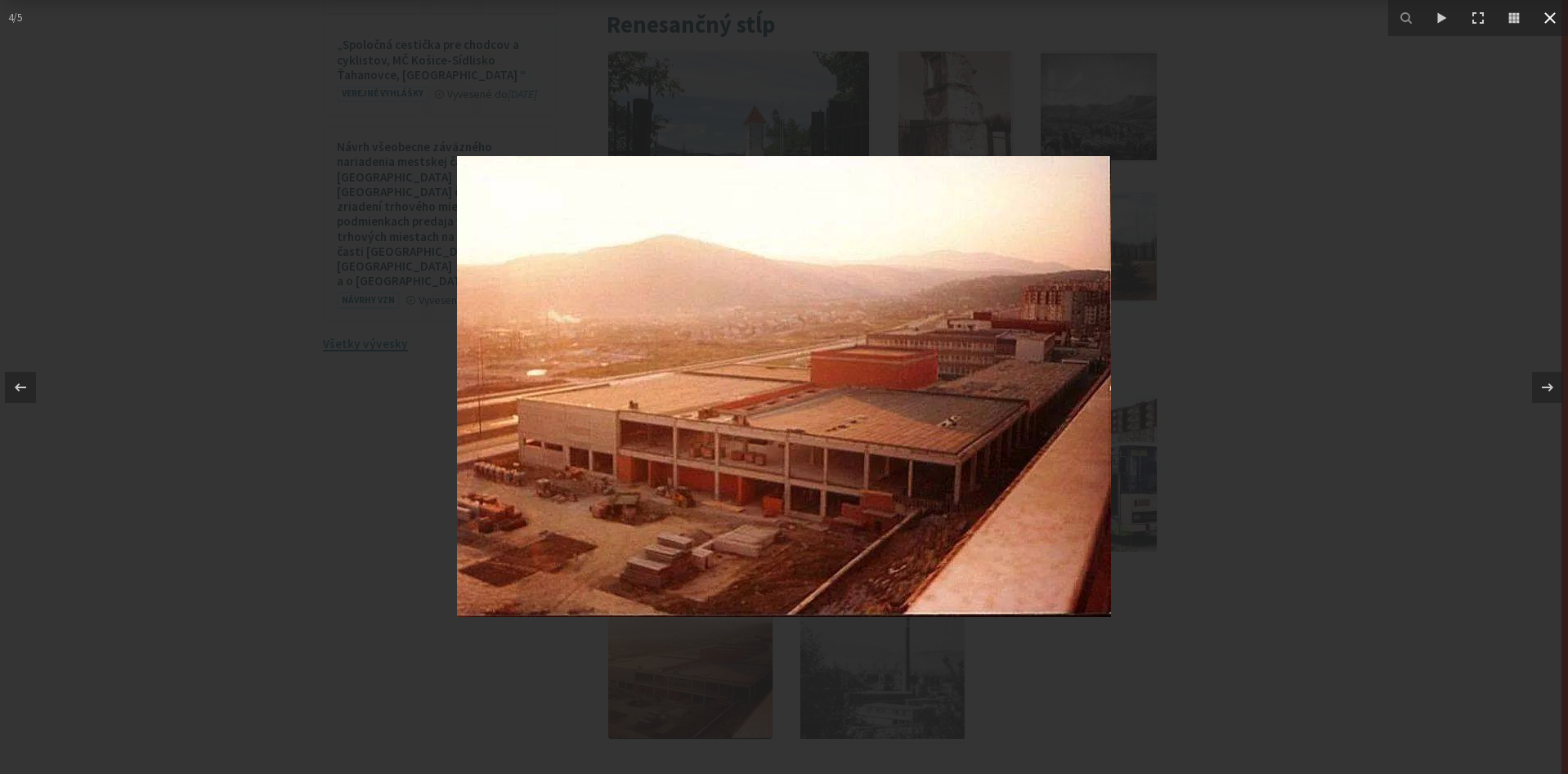
click at [1550, 16] on icon at bounding box center [1550, 18] width 20 height 20
